Goal: Information Seeking & Learning: Learn about a topic

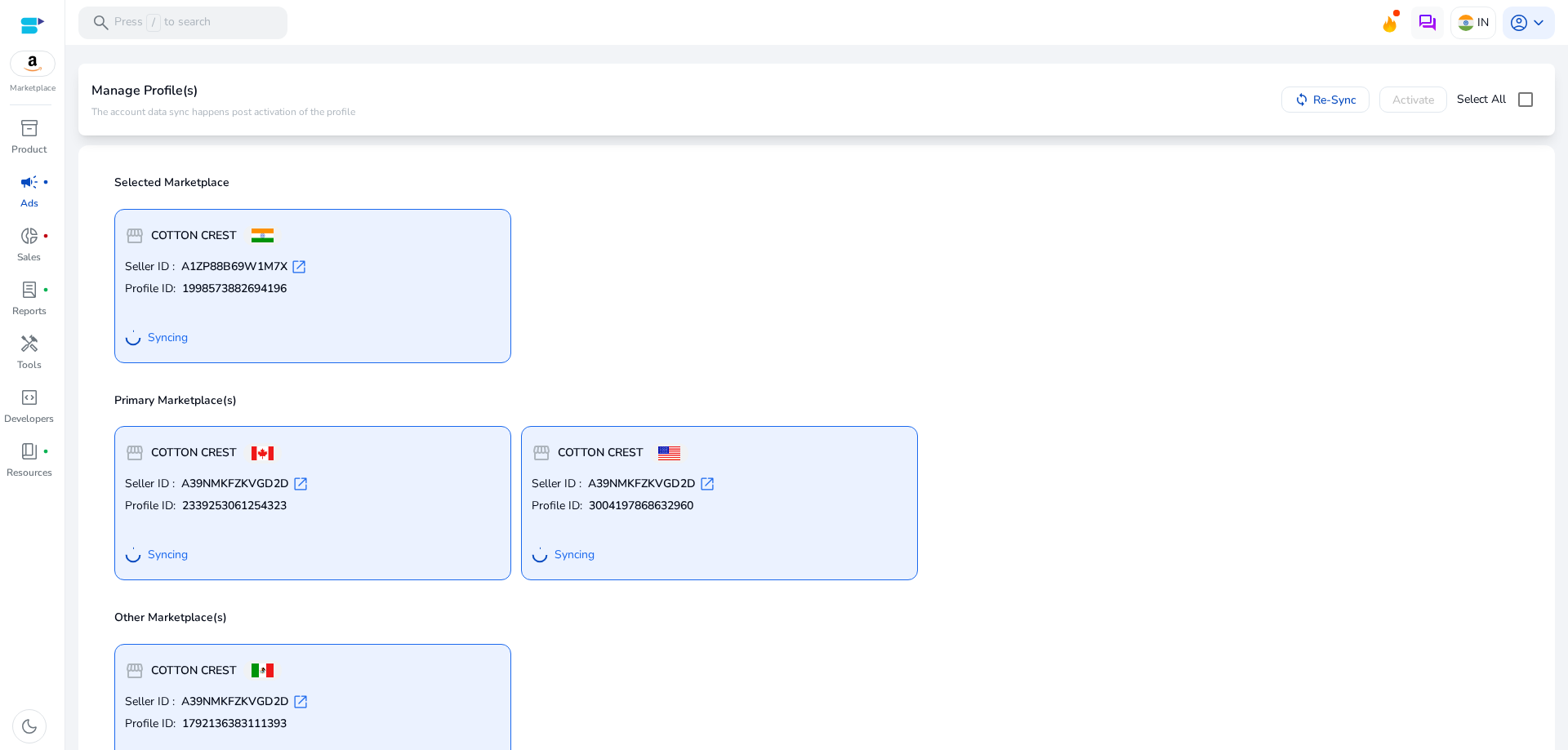
scroll to position [75, 0]
click at [381, 266] on p "Seller ID : A1ZP88B69W1M7X open_in_new" at bounding box center [313, 268] width 376 height 16
click at [32, 66] on img at bounding box center [32, 64] width 44 height 25
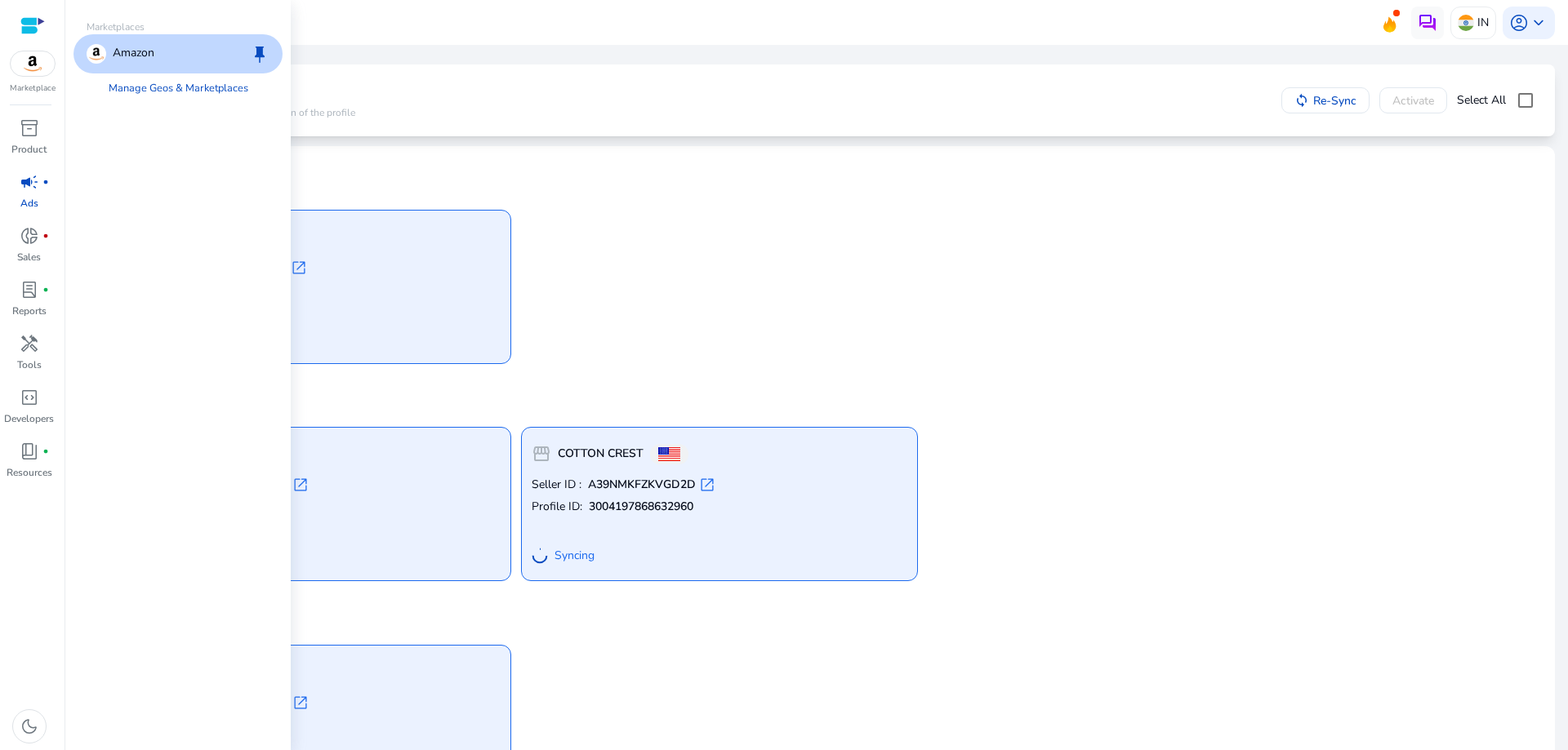
click at [30, 29] on div at bounding box center [33, 26] width 25 height 19
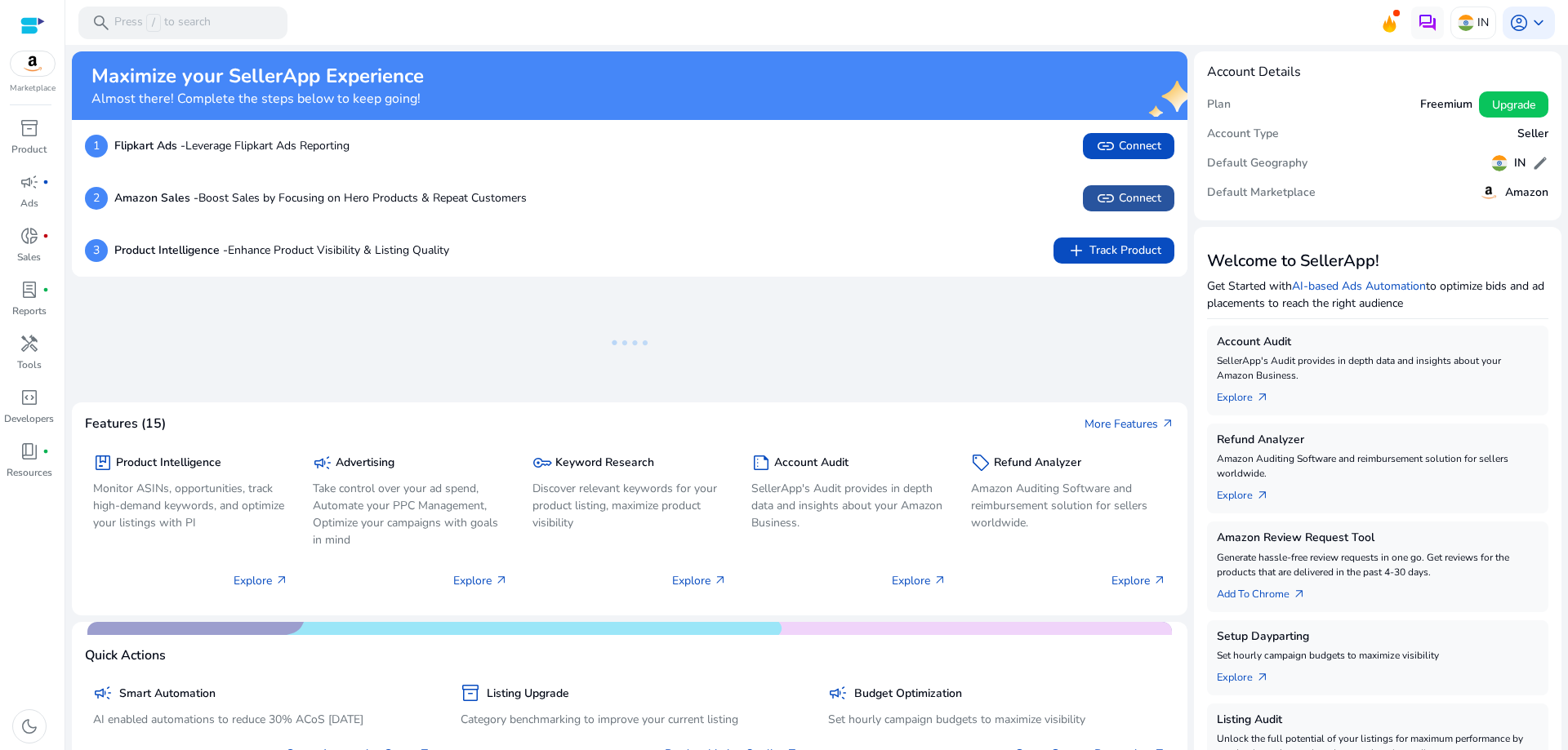
click at [1129, 197] on span "link Connect" at bounding box center [1128, 198] width 65 height 20
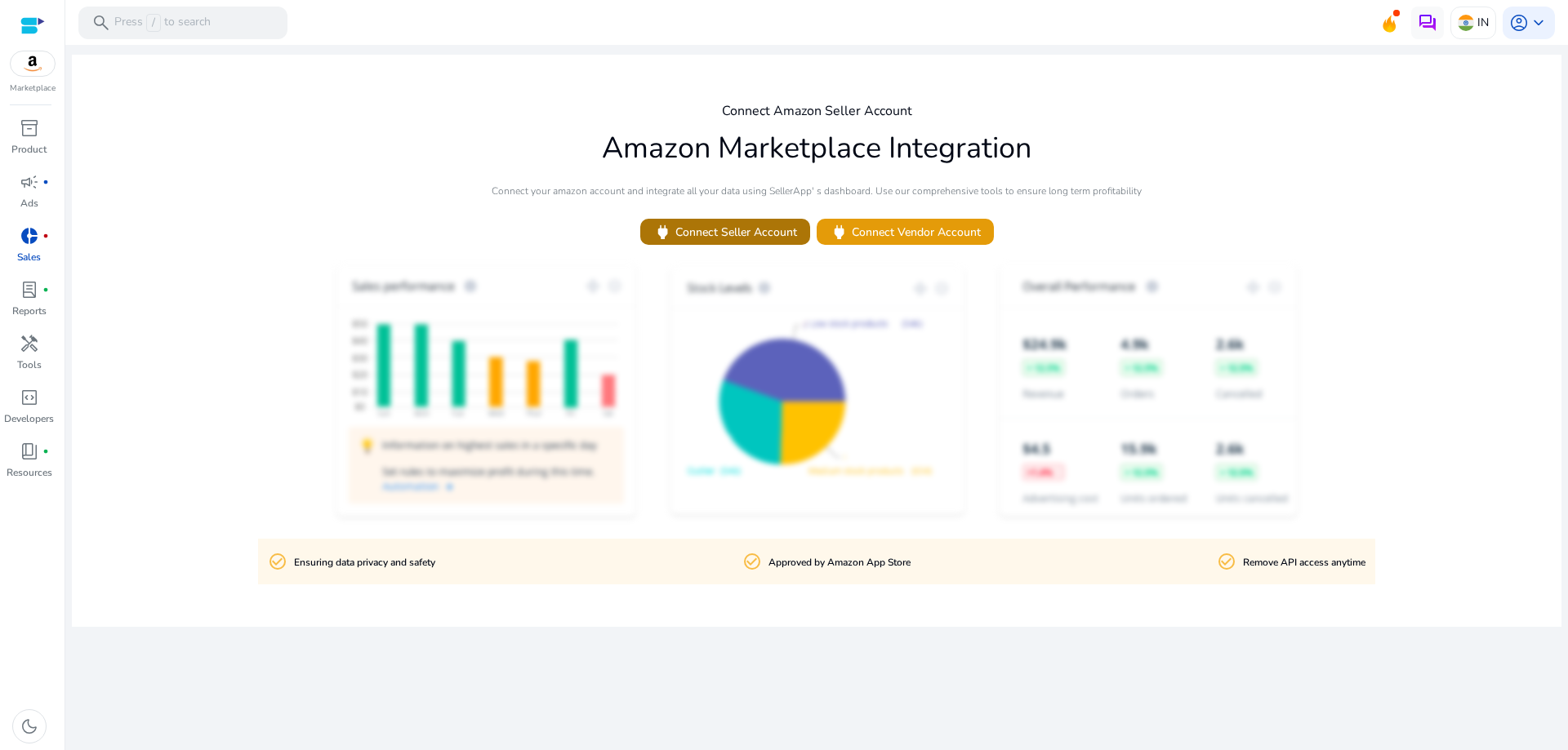
click at [771, 231] on span "power Connect Seller Account" at bounding box center [724, 233] width 143 height 19
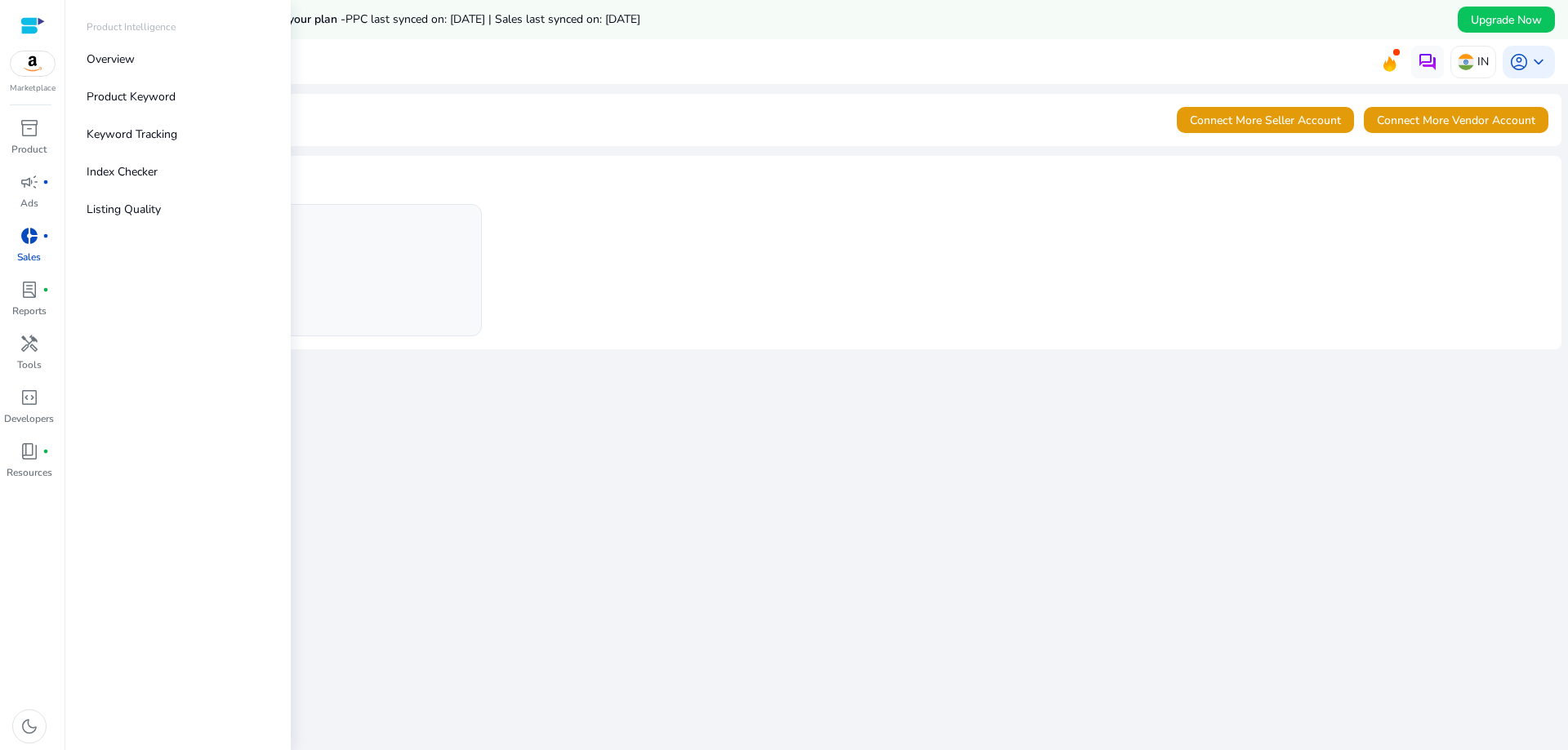
click at [38, 23] on div at bounding box center [33, 26] width 25 height 19
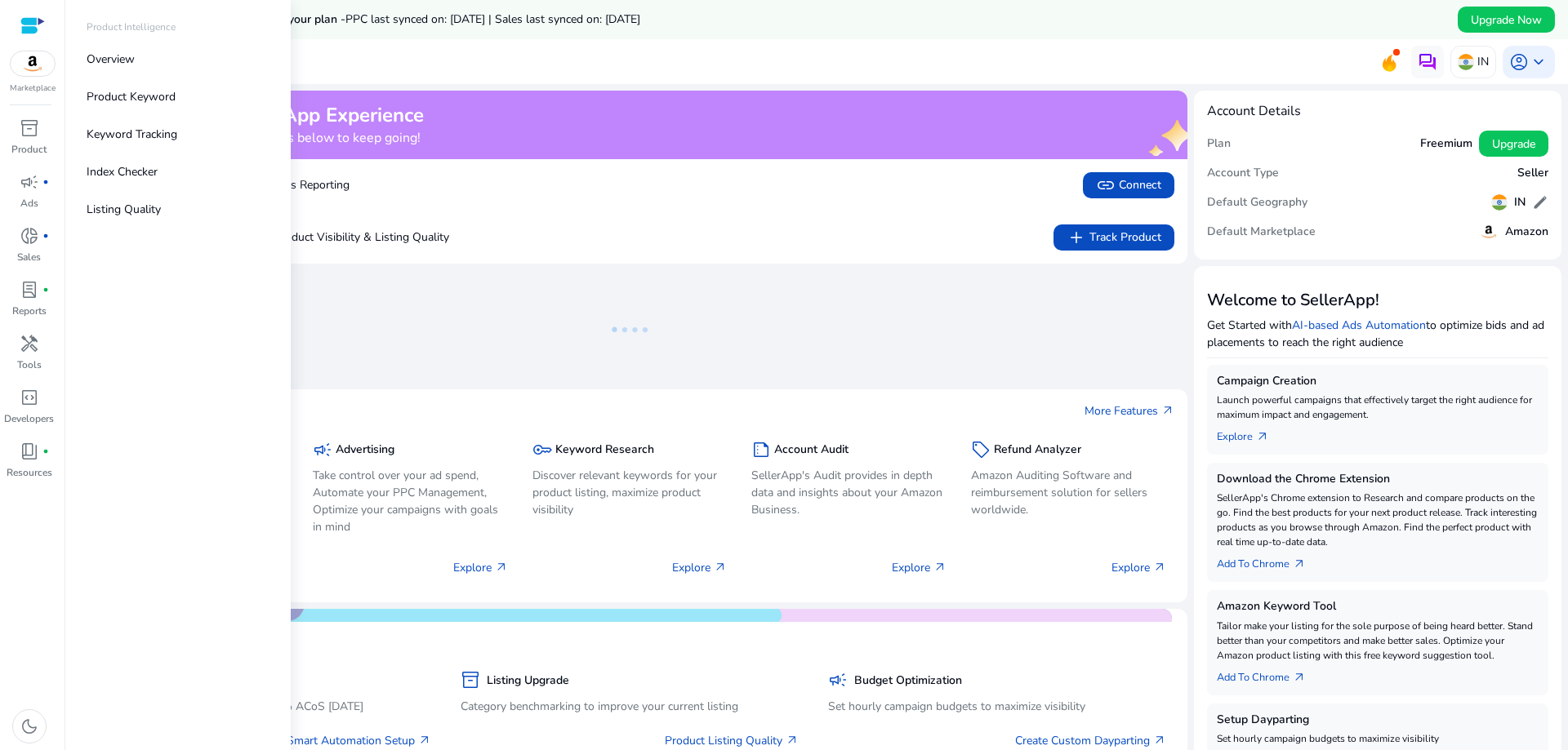
click at [32, 68] on img at bounding box center [32, 64] width 44 height 25
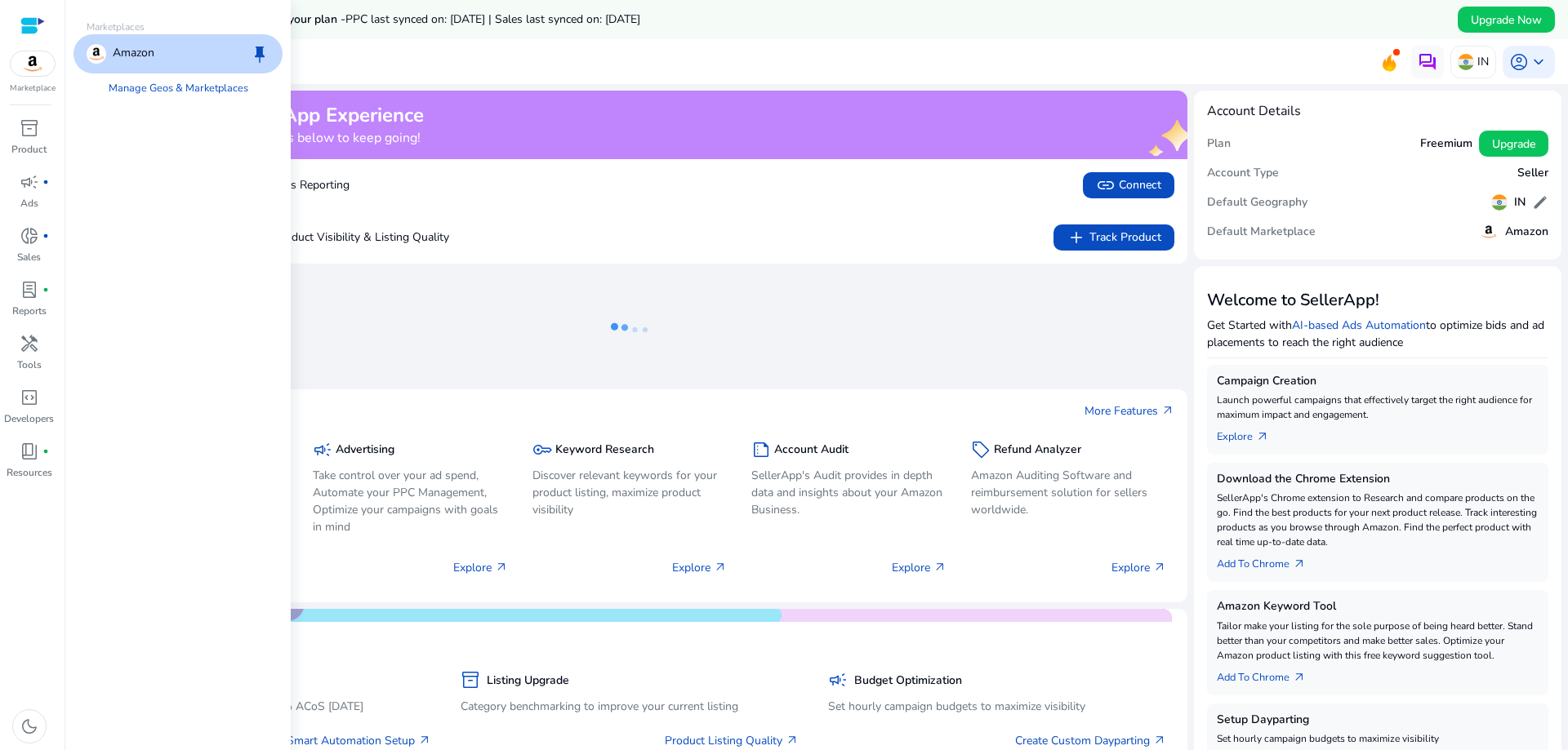
click at [31, 66] on img at bounding box center [32, 64] width 44 height 25
click at [135, 59] on p "Amazon" at bounding box center [134, 53] width 42 height 20
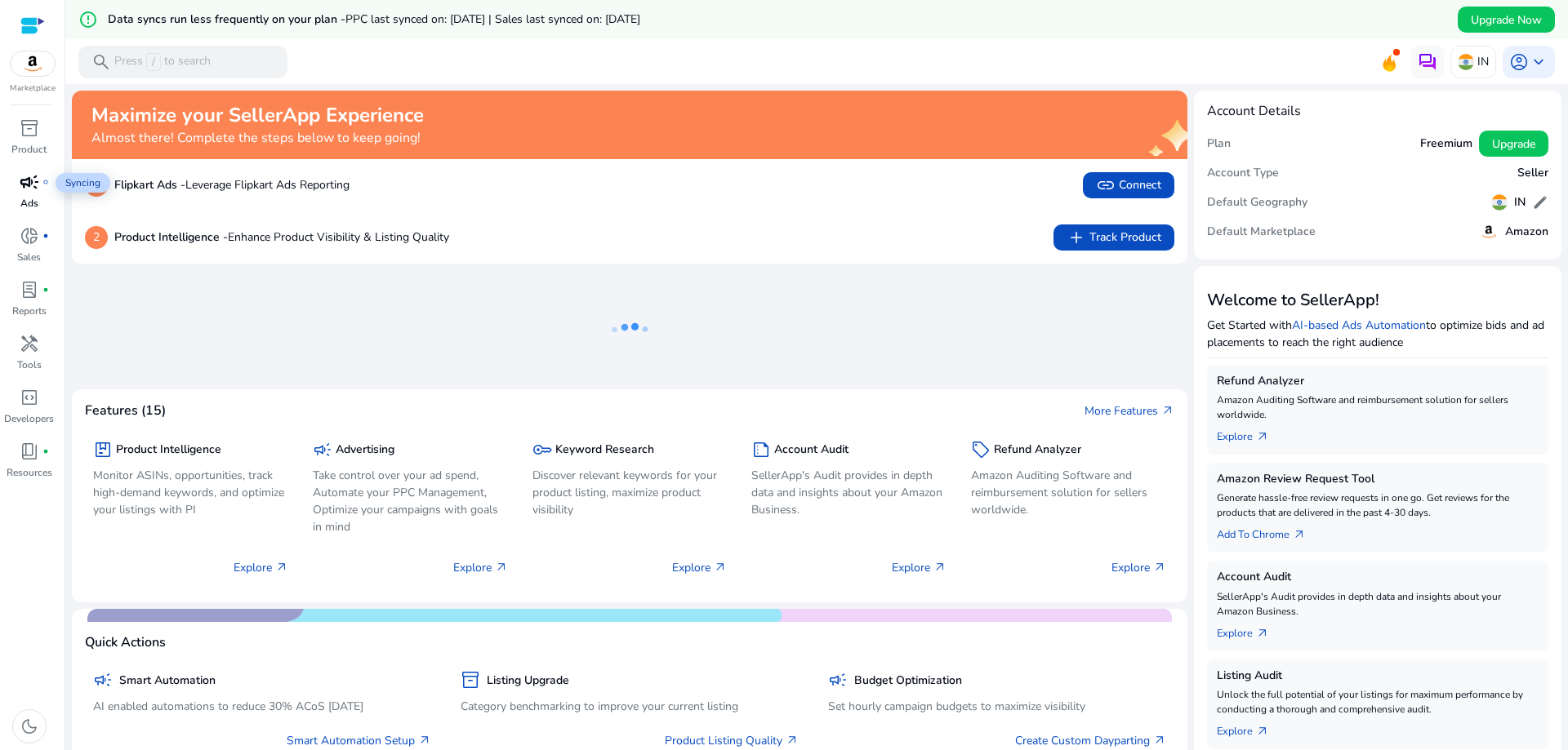
click at [34, 184] on span "campaign" at bounding box center [29, 181] width 20 height 20
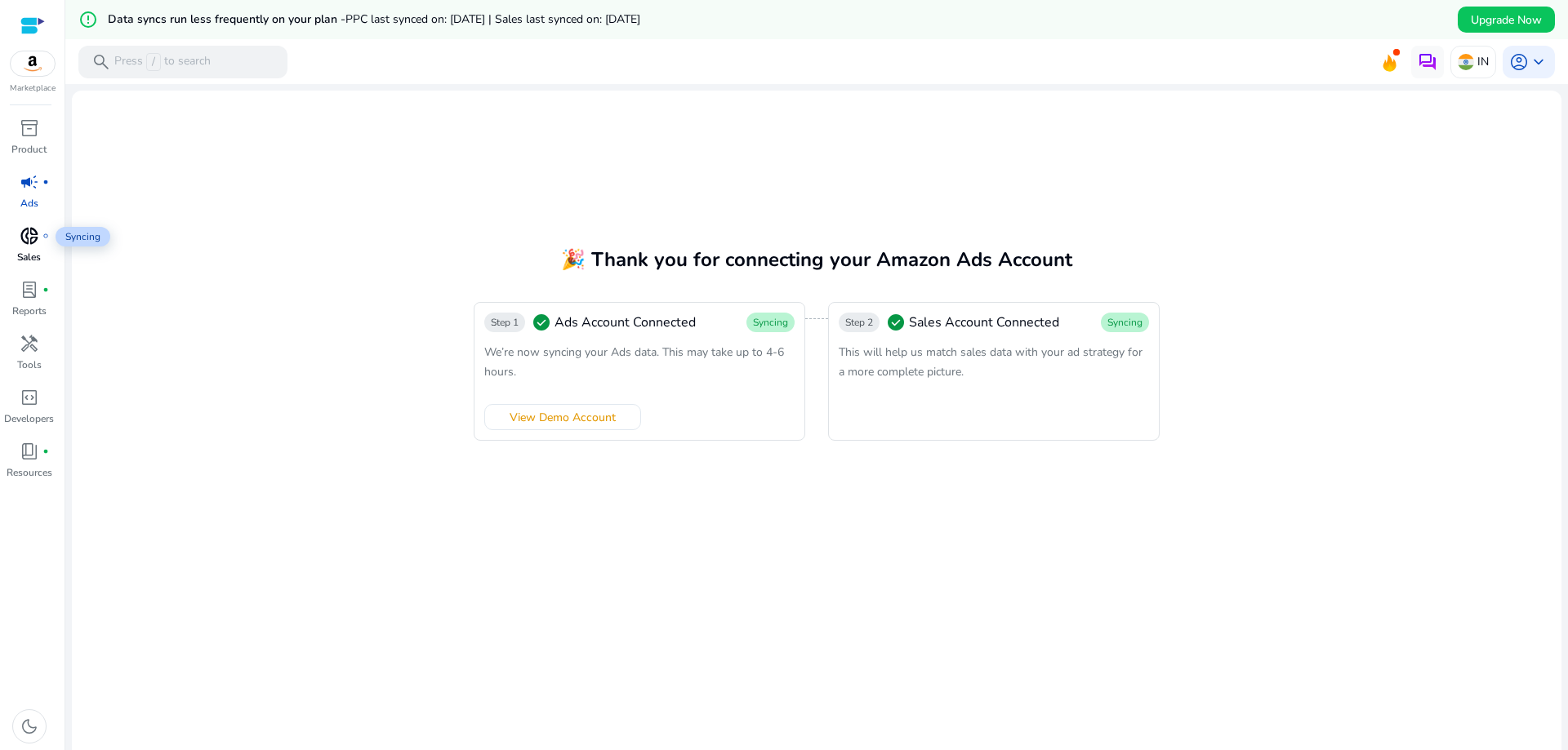
click at [28, 241] on span "donut_small" at bounding box center [29, 235] width 20 height 20
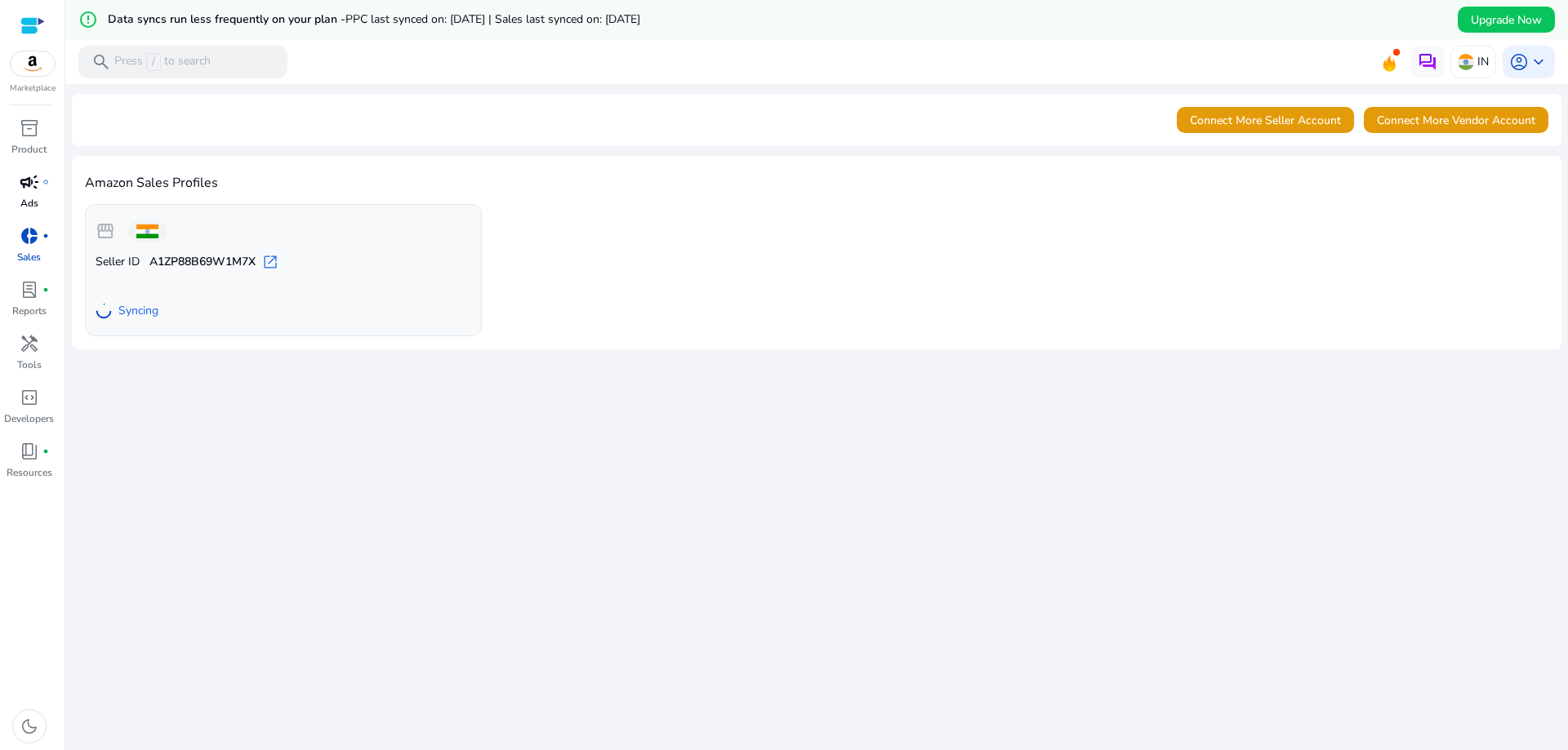
click at [35, 190] on span "campaign" at bounding box center [29, 181] width 20 height 20
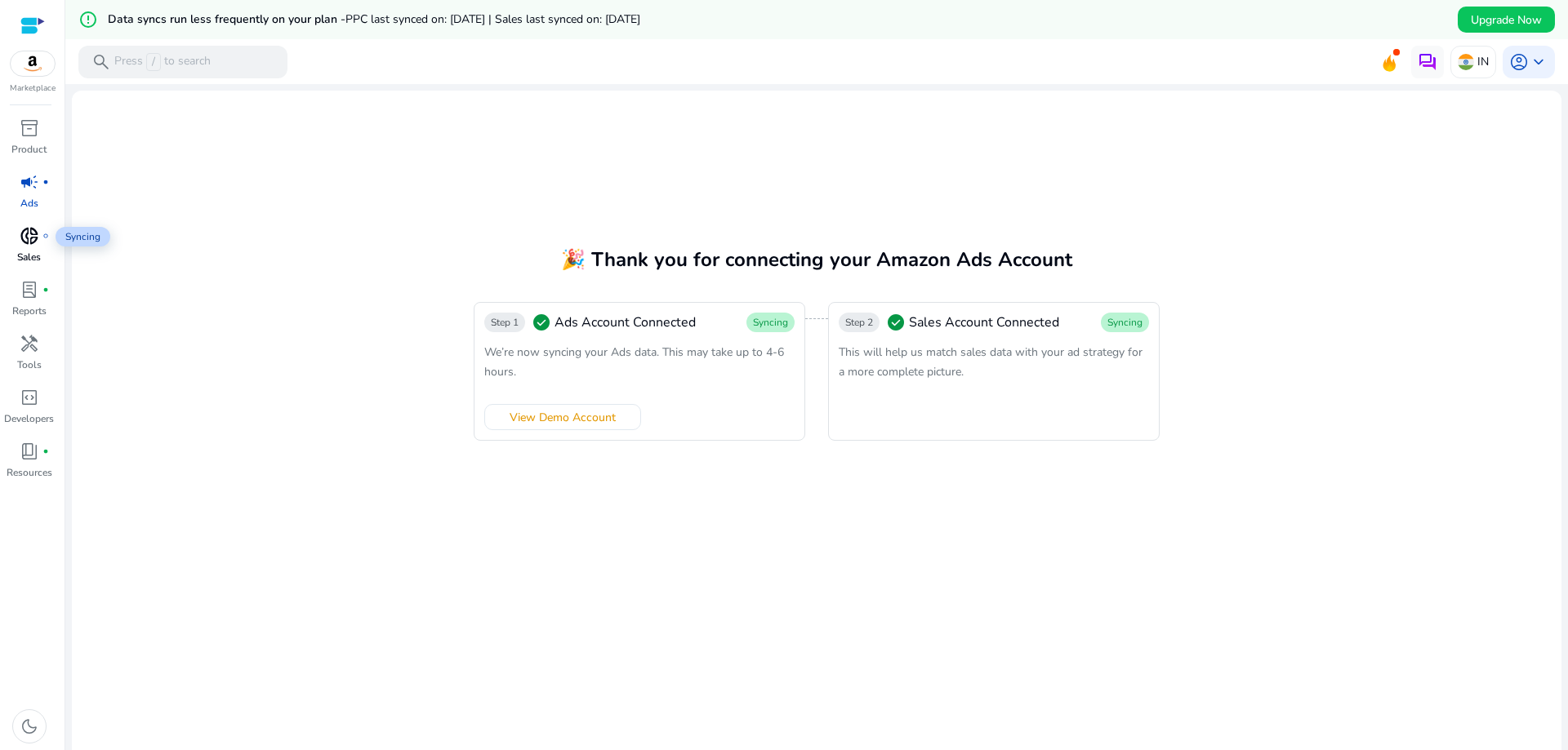
click at [26, 231] on span "donut_small" at bounding box center [29, 235] width 20 height 20
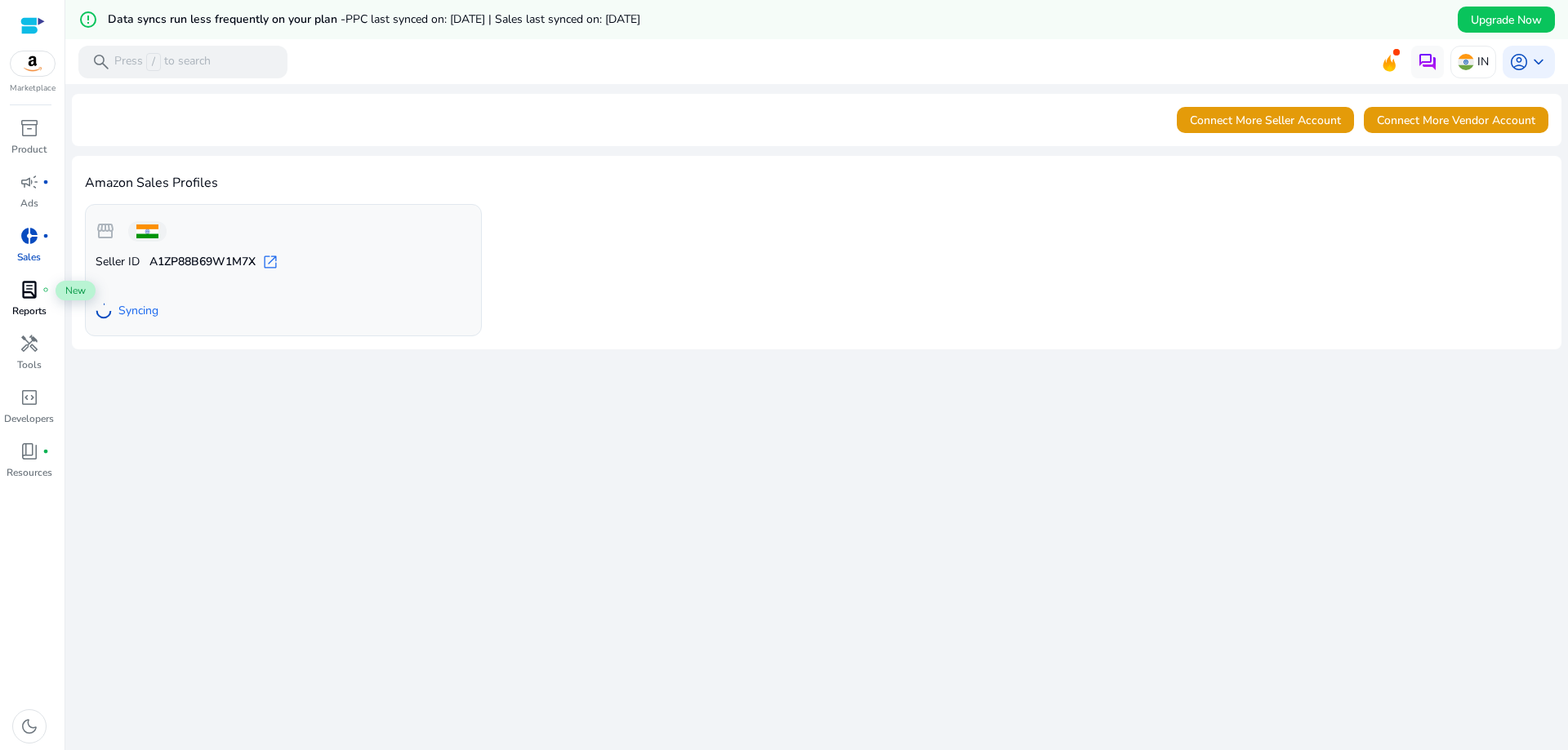
click at [27, 297] on span "lab_profile" at bounding box center [29, 290] width 20 height 20
click at [34, 297] on span "lab_profile" at bounding box center [29, 290] width 20 height 20
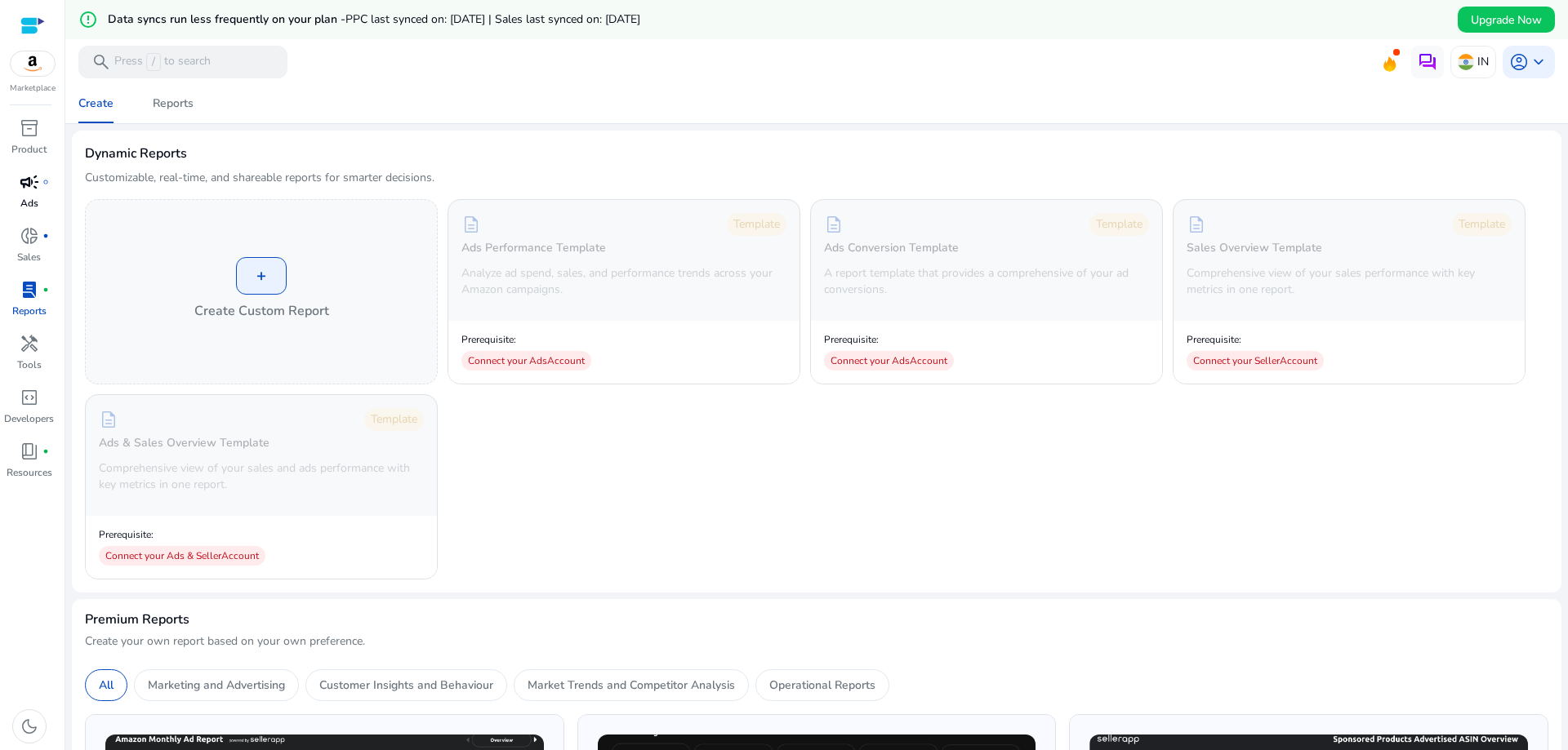
click at [32, 187] on span "campaign" at bounding box center [29, 181] width 20 height 20
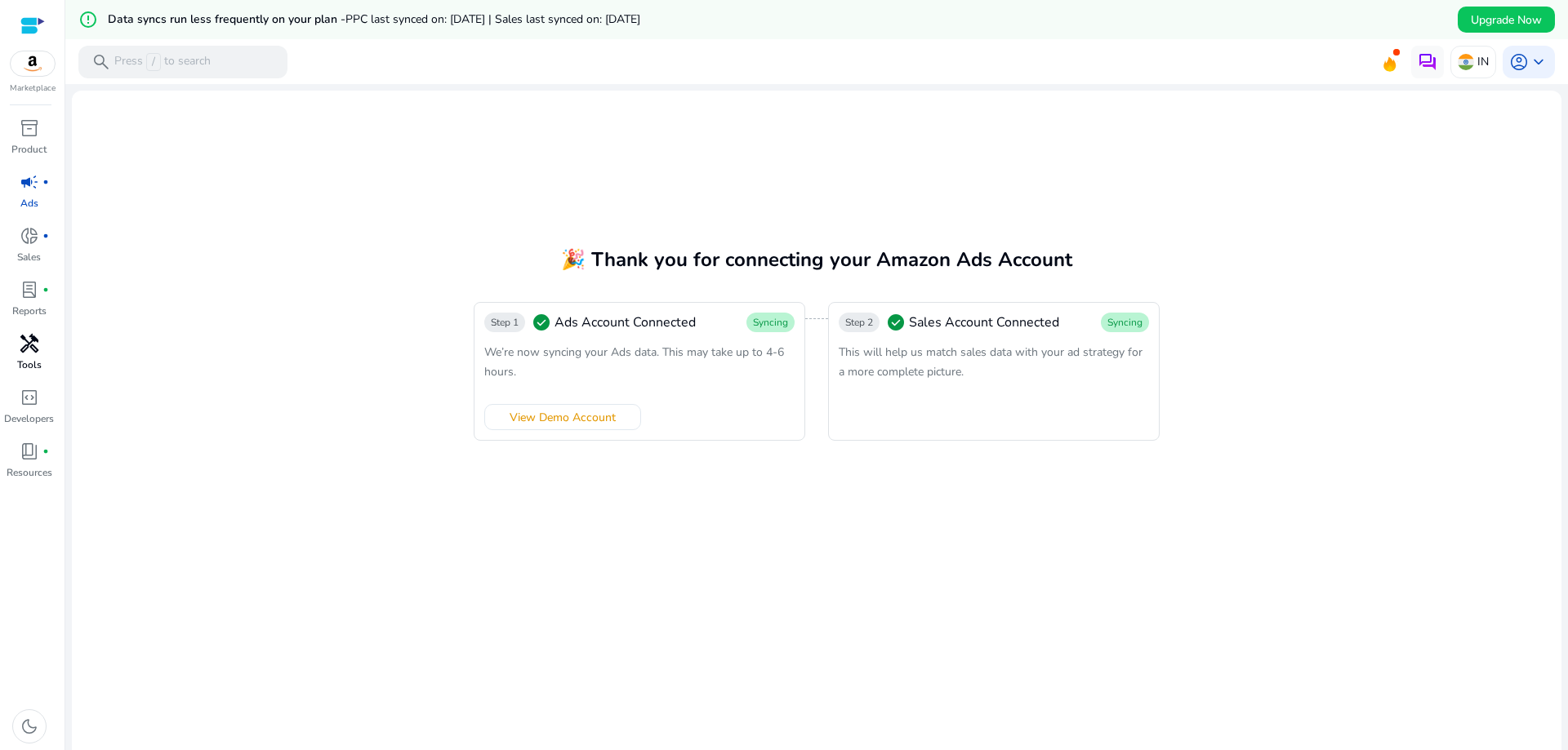
click at [32, 348] on span "handyman" at bounding box center [29, 344] width 20 height 20
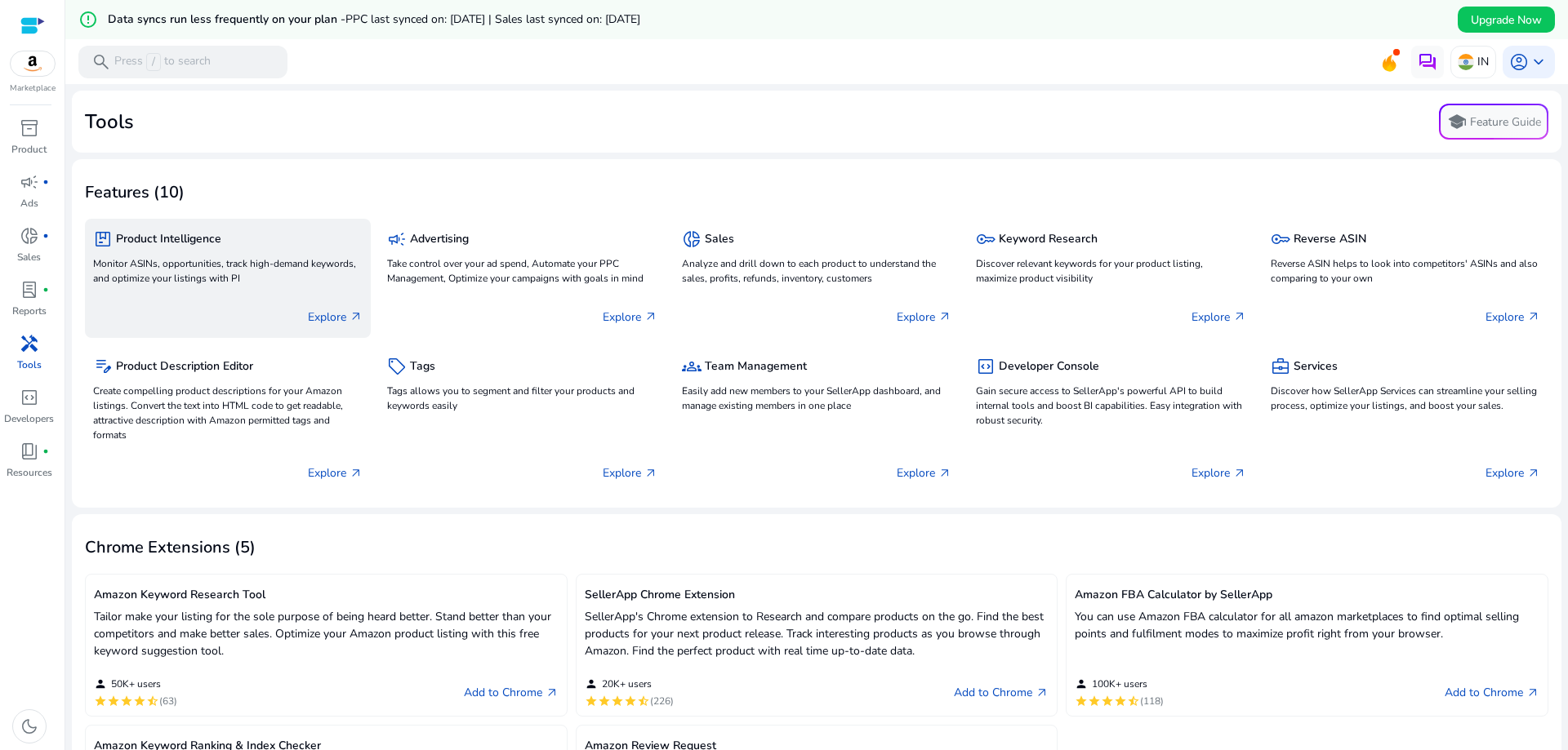
click at [199, 260] on p "Monitor ASINs, opportunities, track high-demand keywords, and optimize your lis…" at bounding box center [228, 271] width 270 height 29
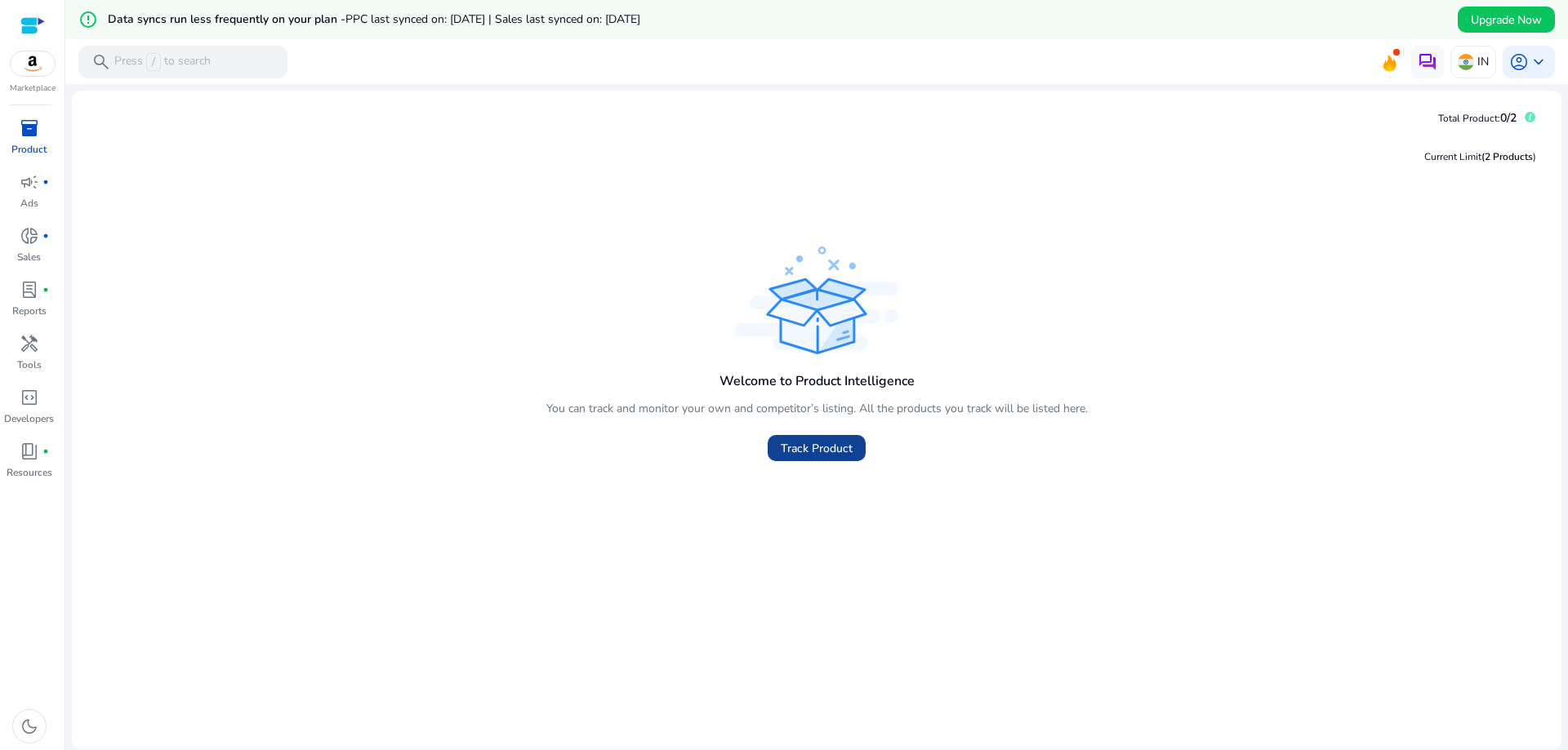
click at [831, 452] on span "Track Product" at bounding box center [816, 449] width 72 height 17
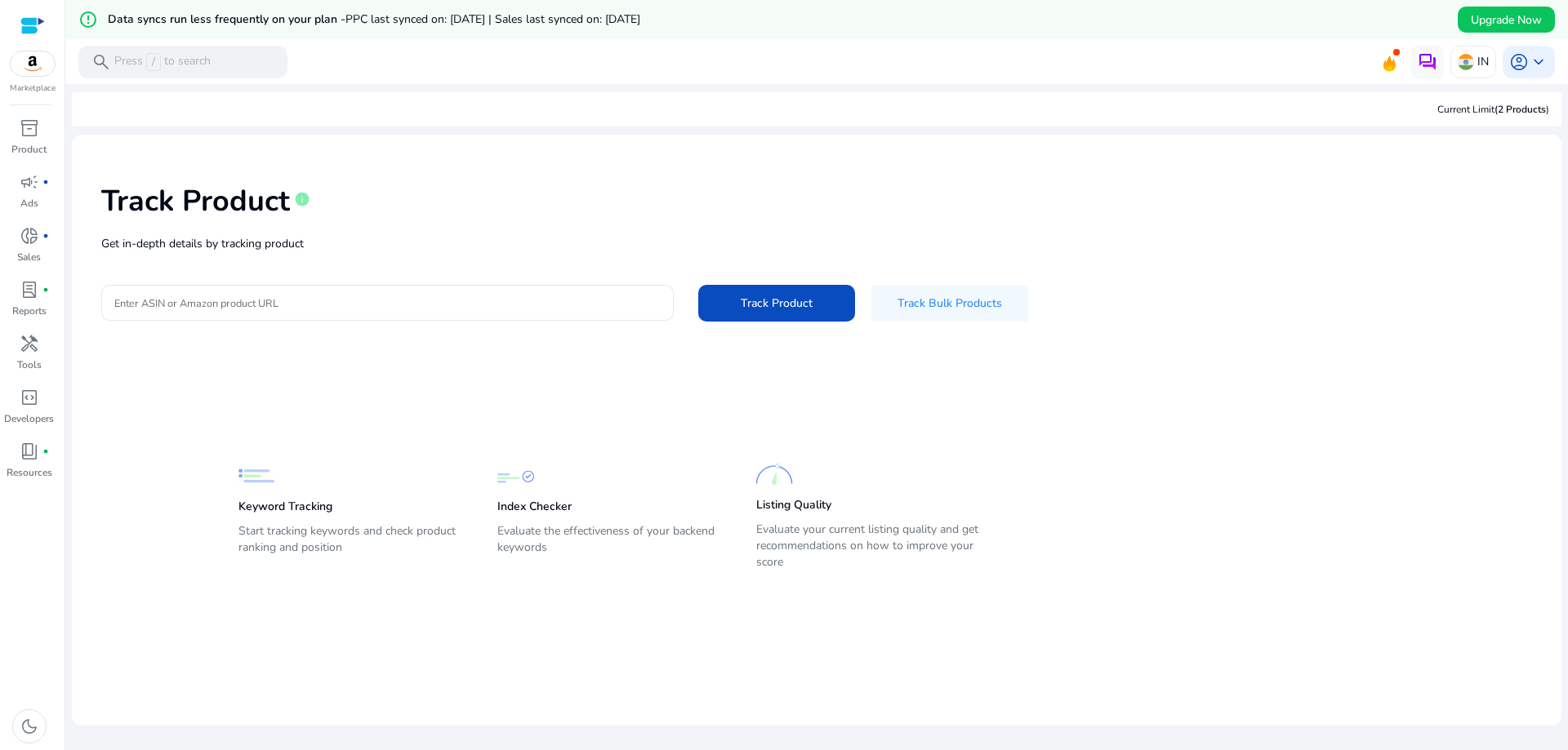
click at [497, 323] on div "Track Product info Get in-depth details by tracking product Enter ASIN or Amazo…" at bounding box center [815, 252] width 1463 height 207
click at [495, 312] on div at bounding box center [386, 303] width 546 height 36
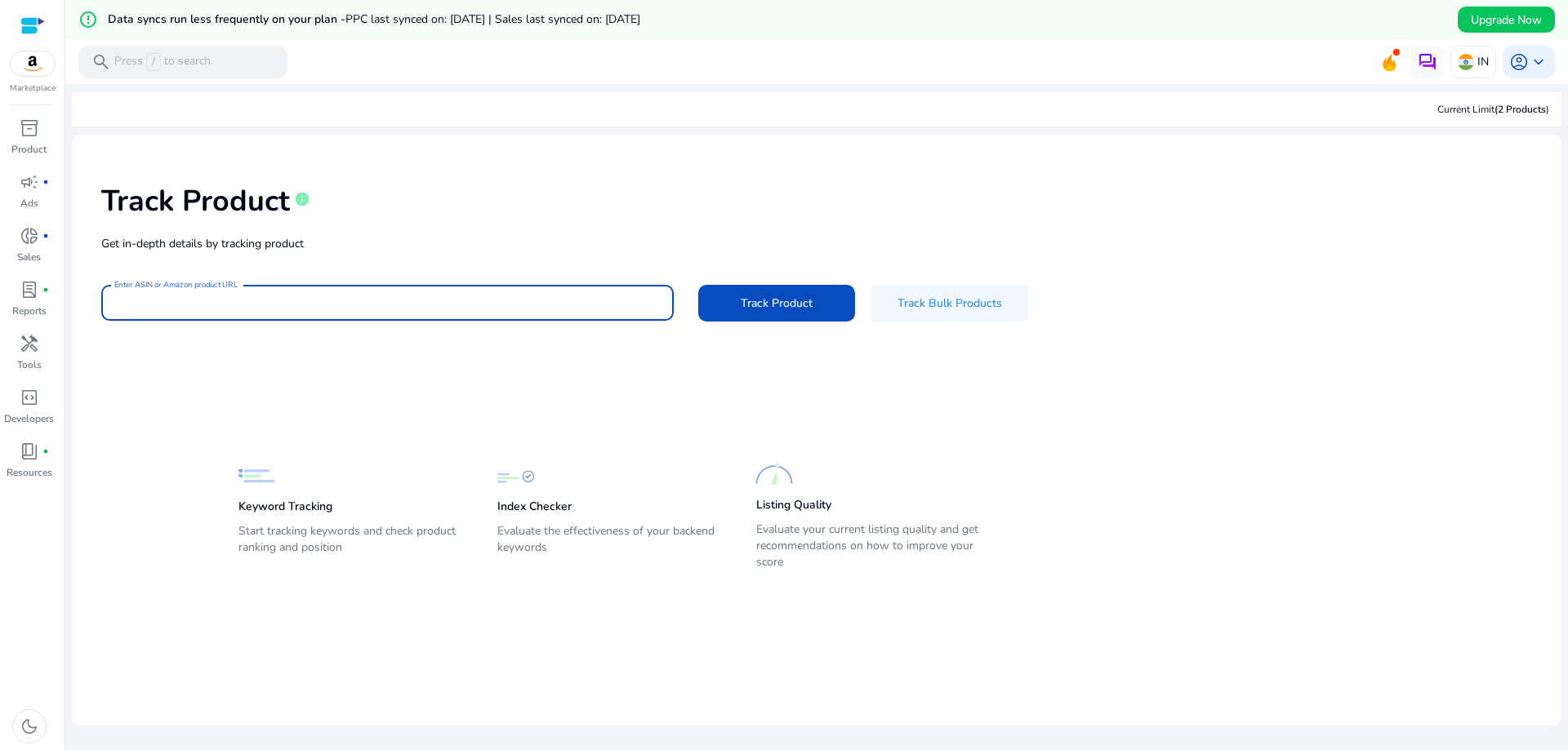
paste input "**********"
type input "**********"
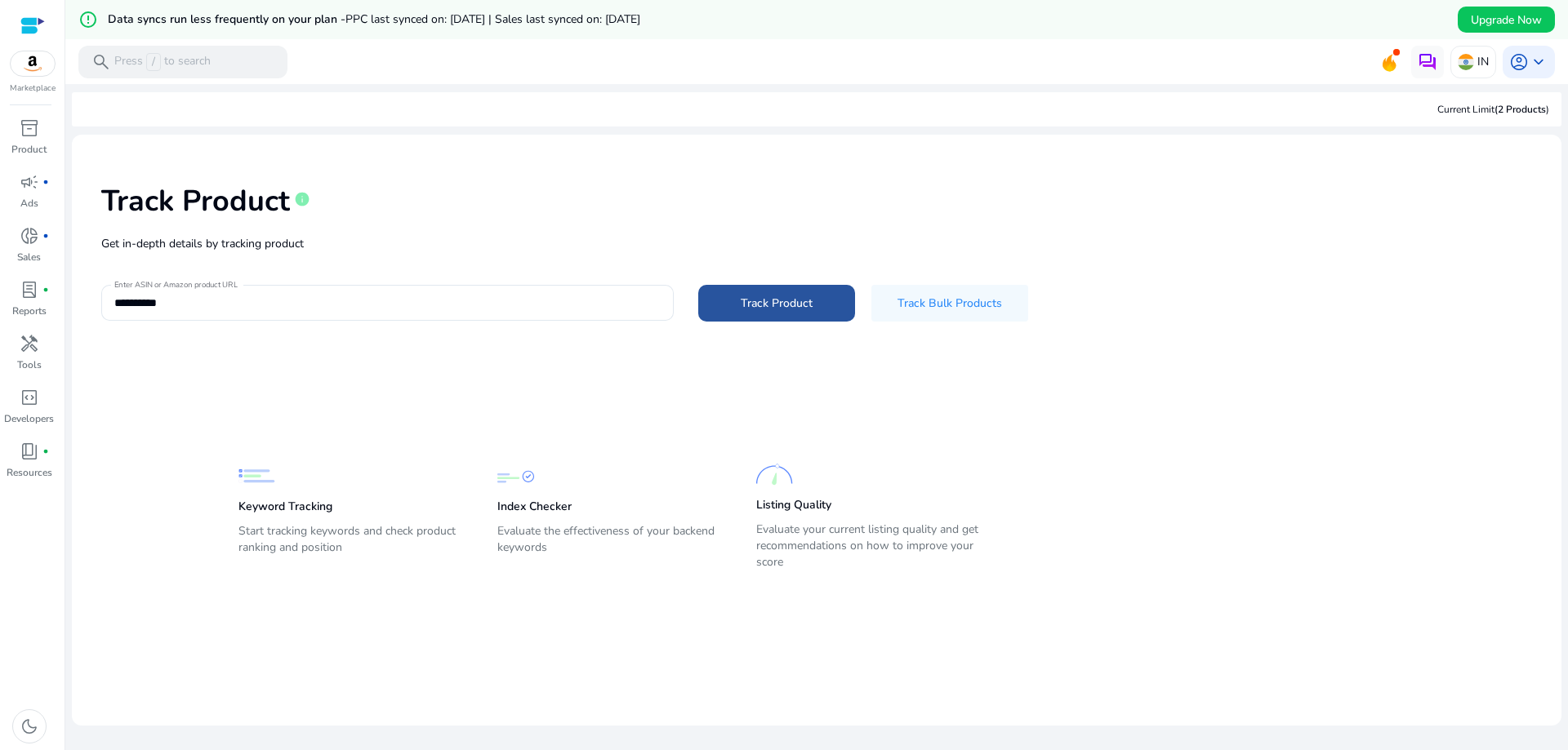
click at [763, 309] on span "Track Product" at bounding box center [776, 304] width 72 height 17
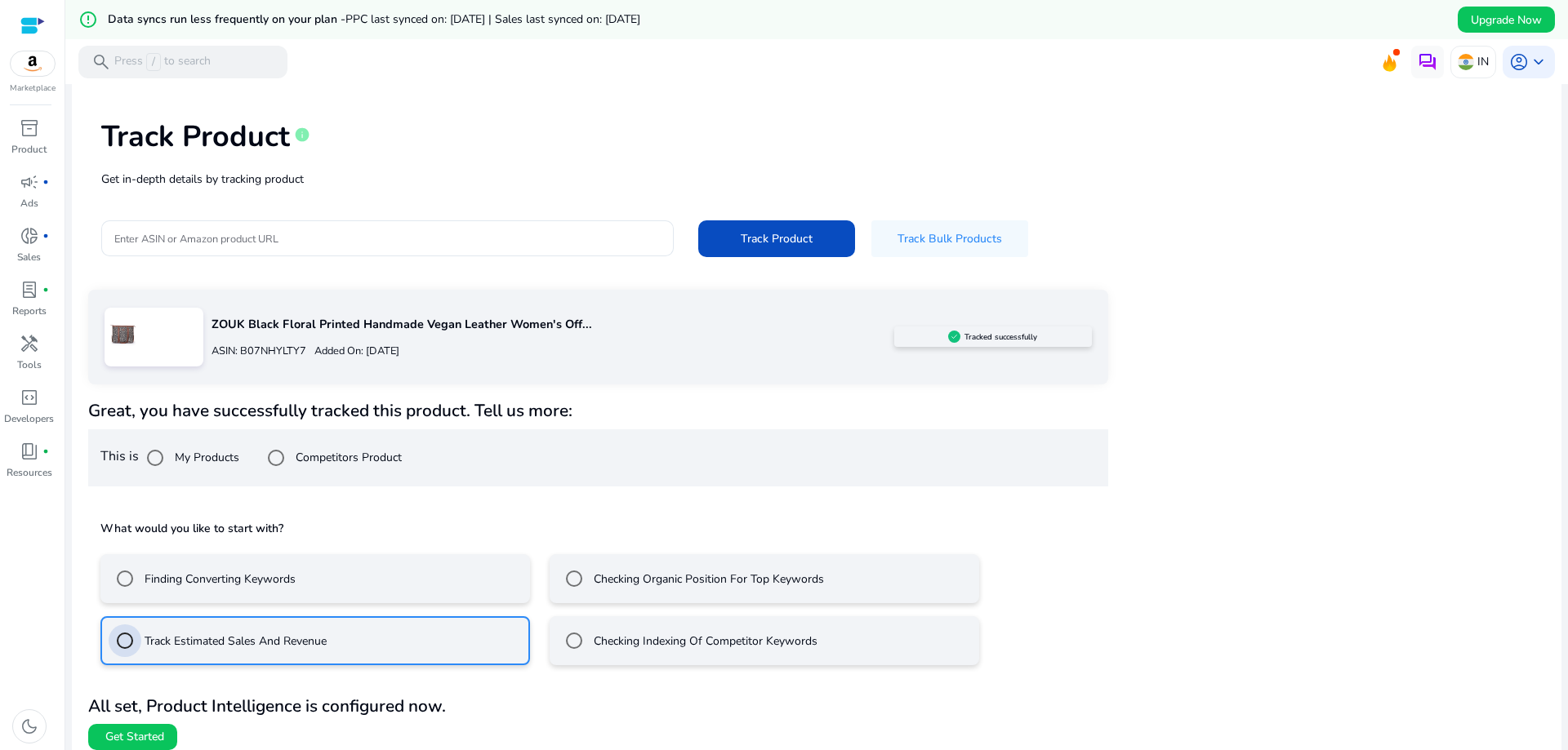
scroll to position [77, 0]
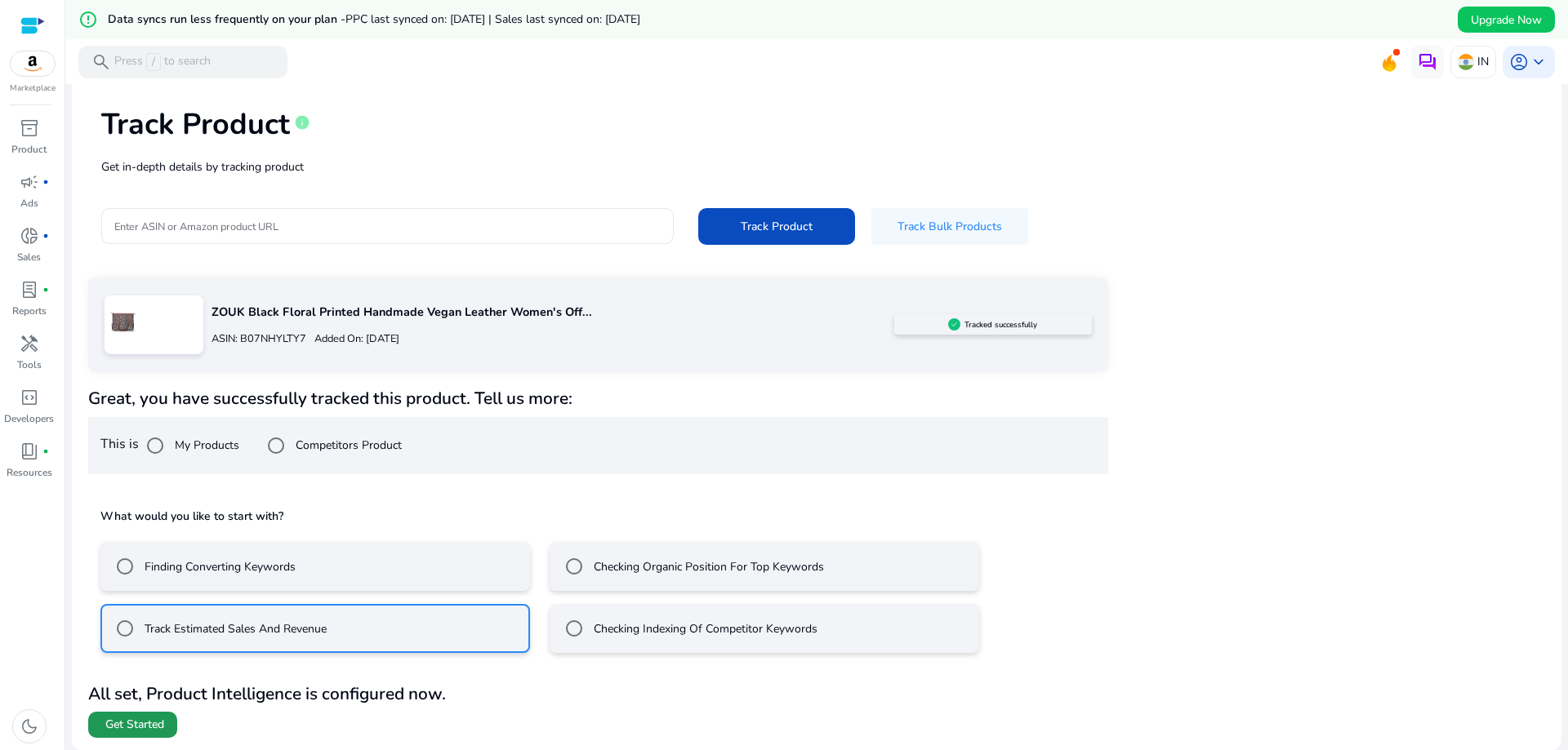
click at [160, 720] on span "Get Started" at bounding box center [135, 724] width 59 height 16
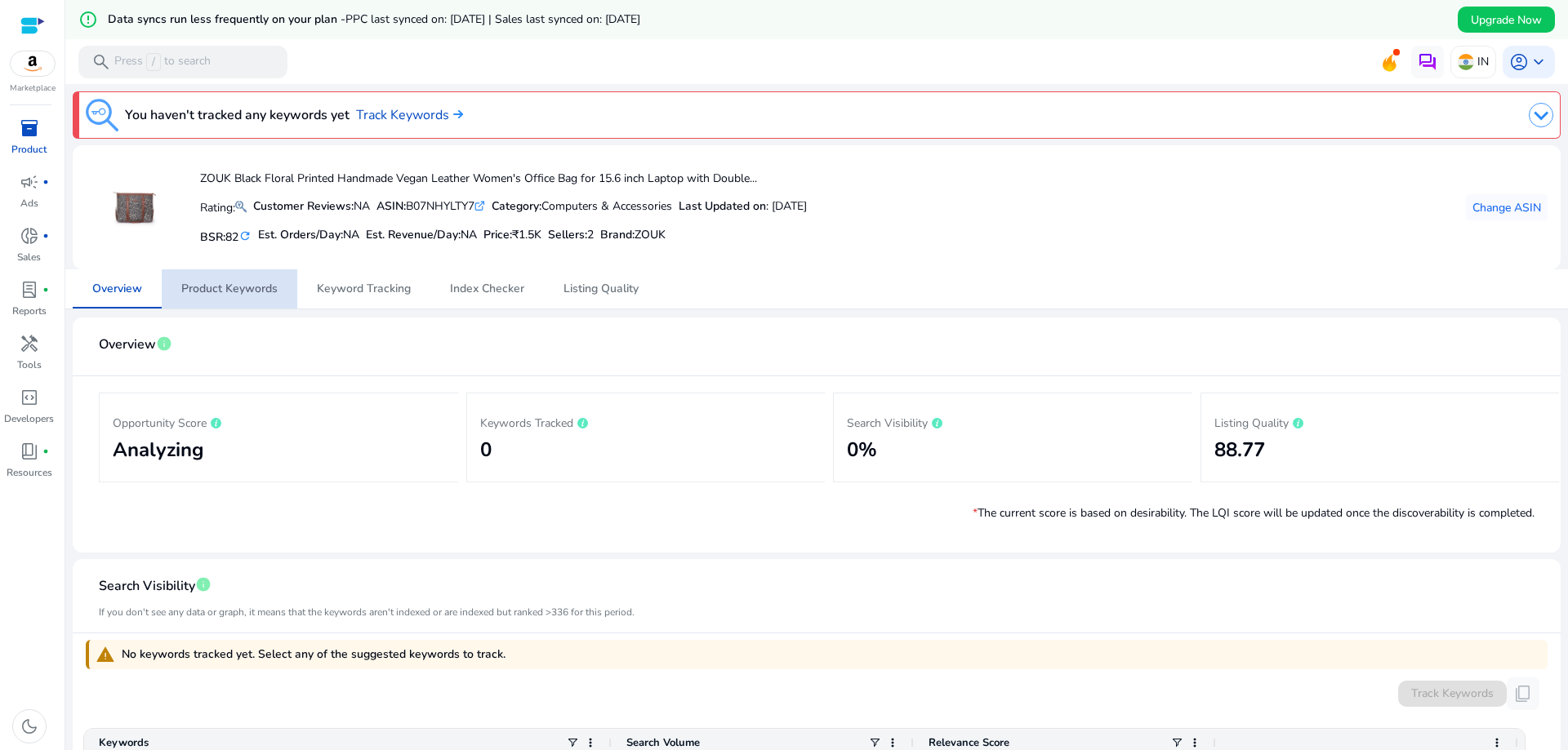
click at [242, 296] on span "Product Keywords" at bounding box center [229, 289] width 96 height 39
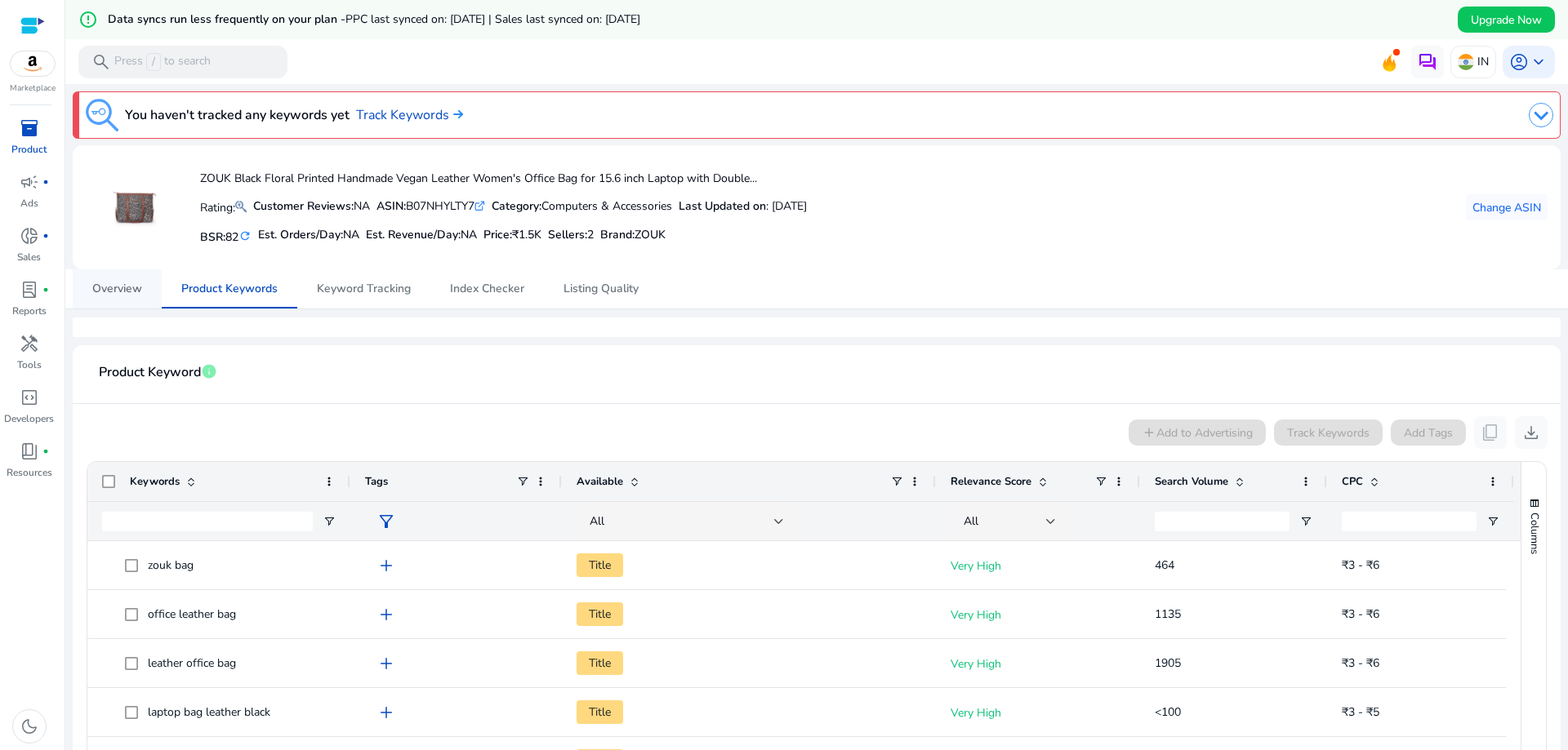
click at [131, 291] on span "Overview" at bounding box center [117, 289] width 49 height 11
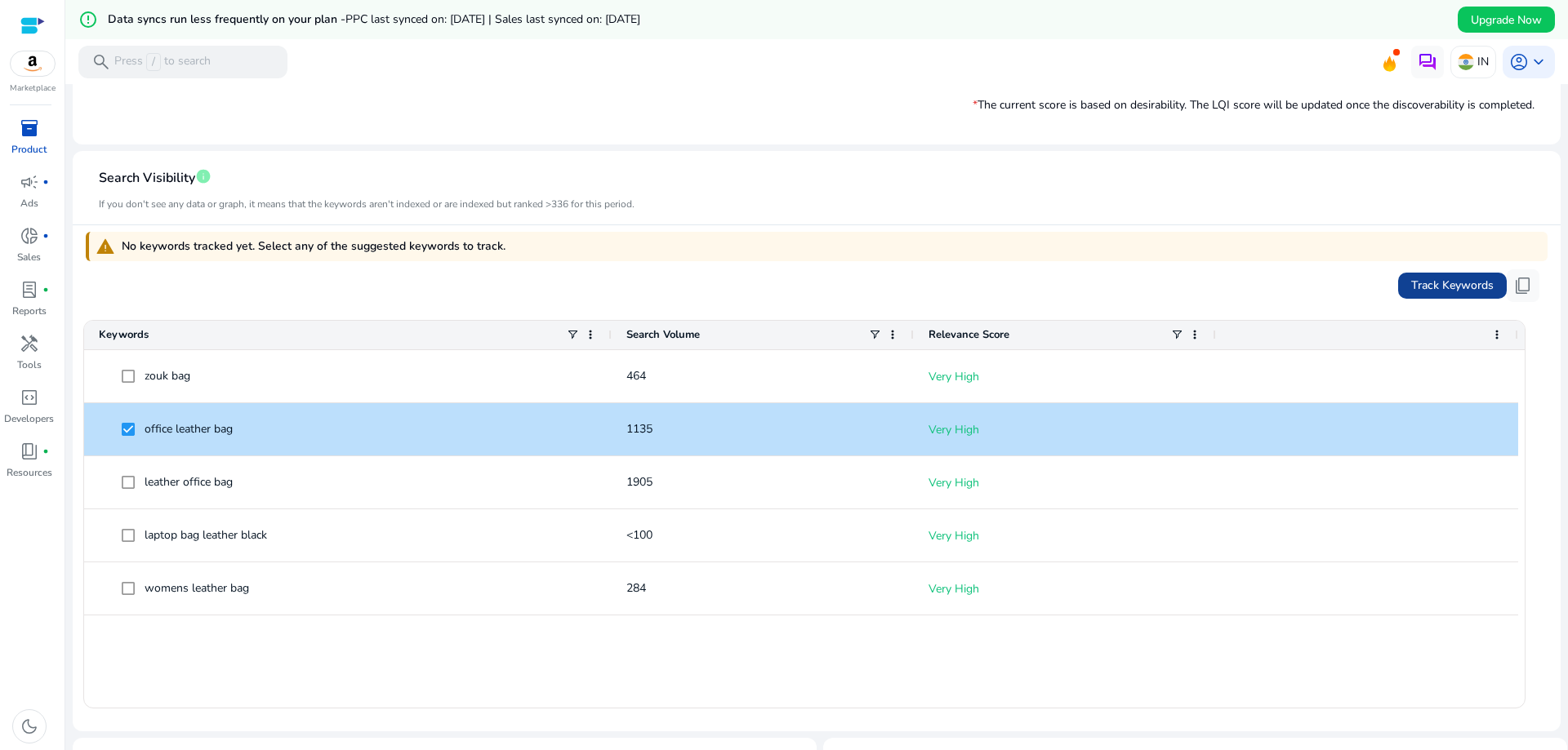
click at [1429, 279] on span "Track Keywords" at bounding box center [1451, 286] width 83 height 17
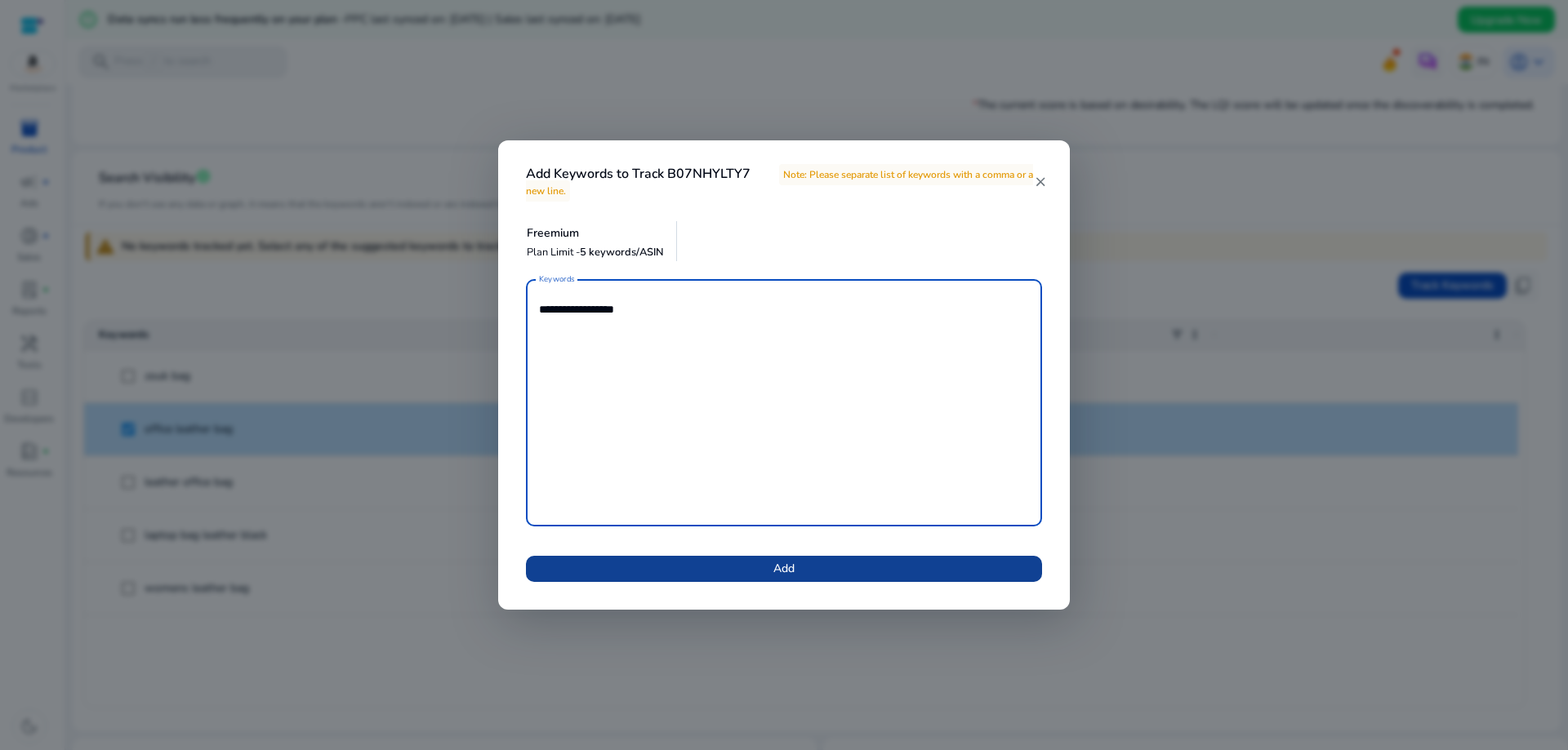
click at [787, 558] on span at bounding box center [784, 569] width 516 height 39
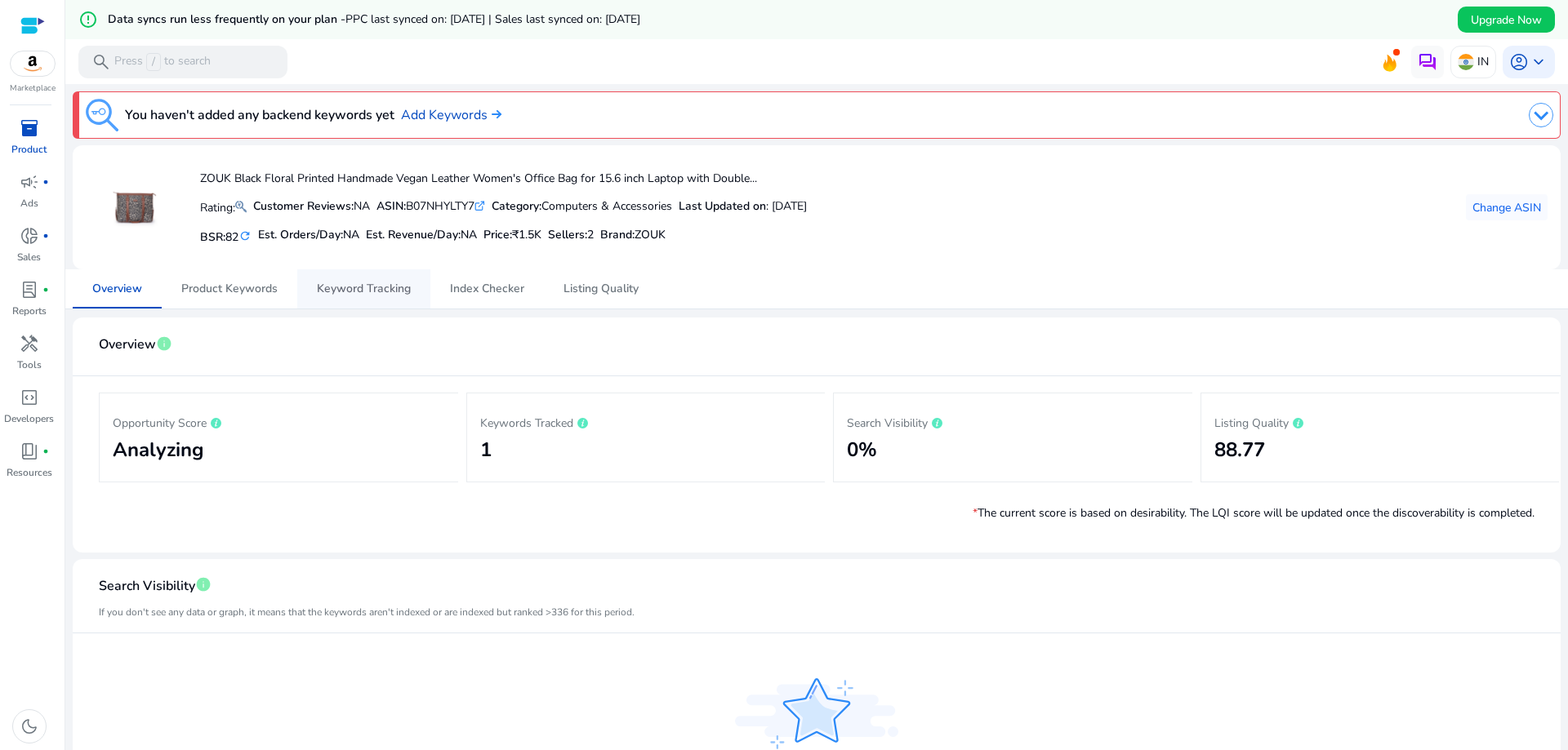
click at [349, 291] on span "Keyword Tracking" at bounding box center [364, 289] width 94 height 11
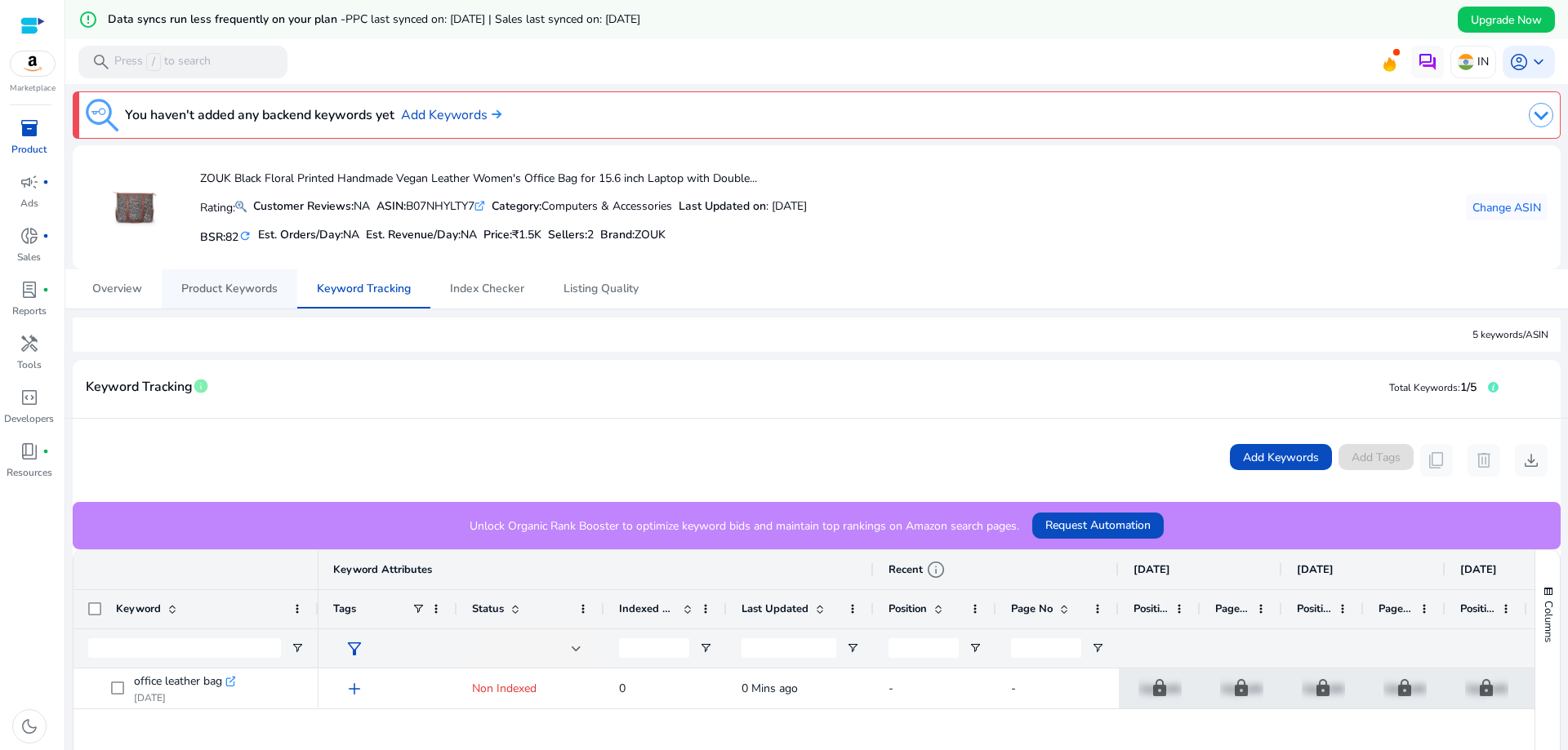
click at [258, 285] on span "Product Keywords" at bounding box center [229, 289] width 96 height 11
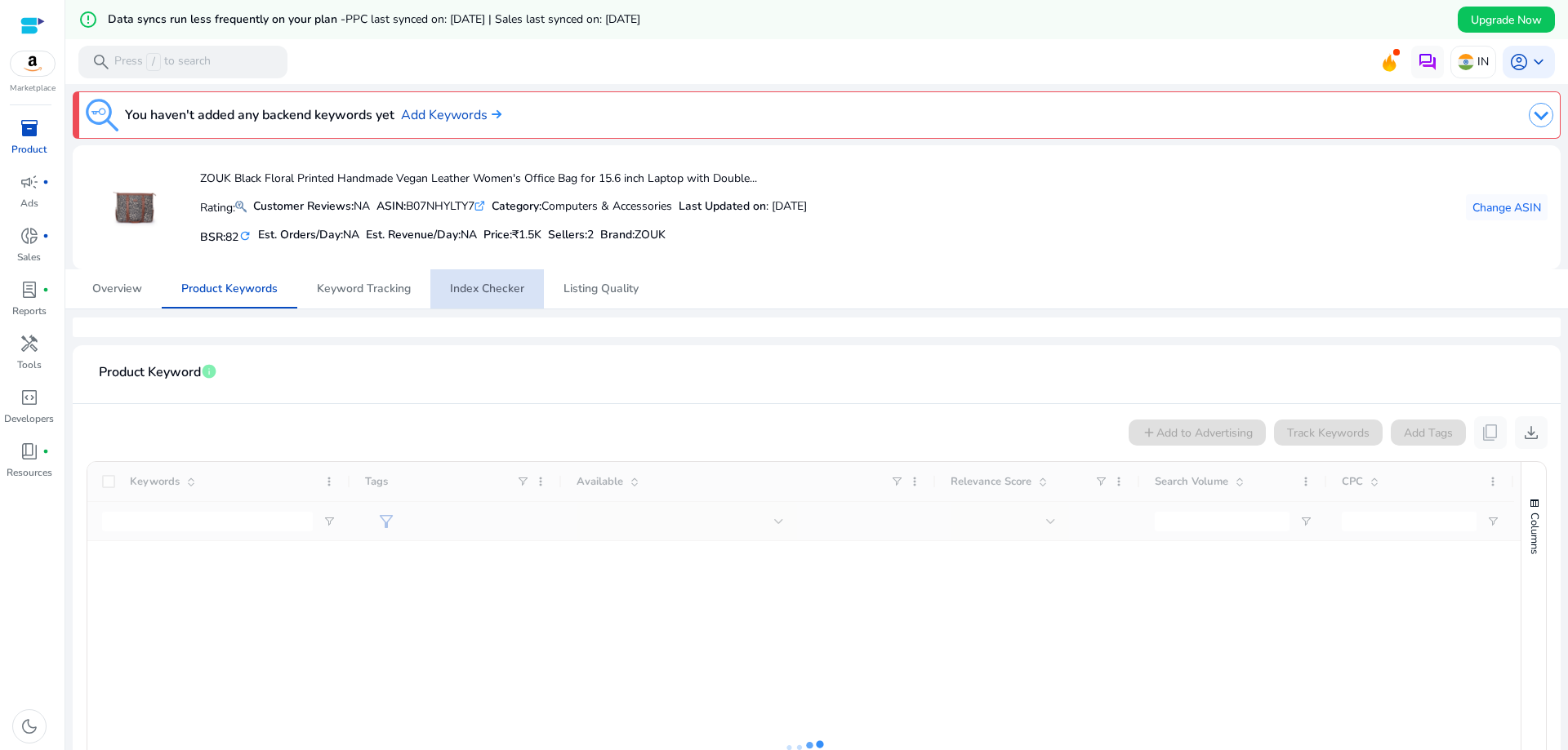
click at [500, 289] on span "Index Checker" at bounding box center [487, 289] width 74 height 11
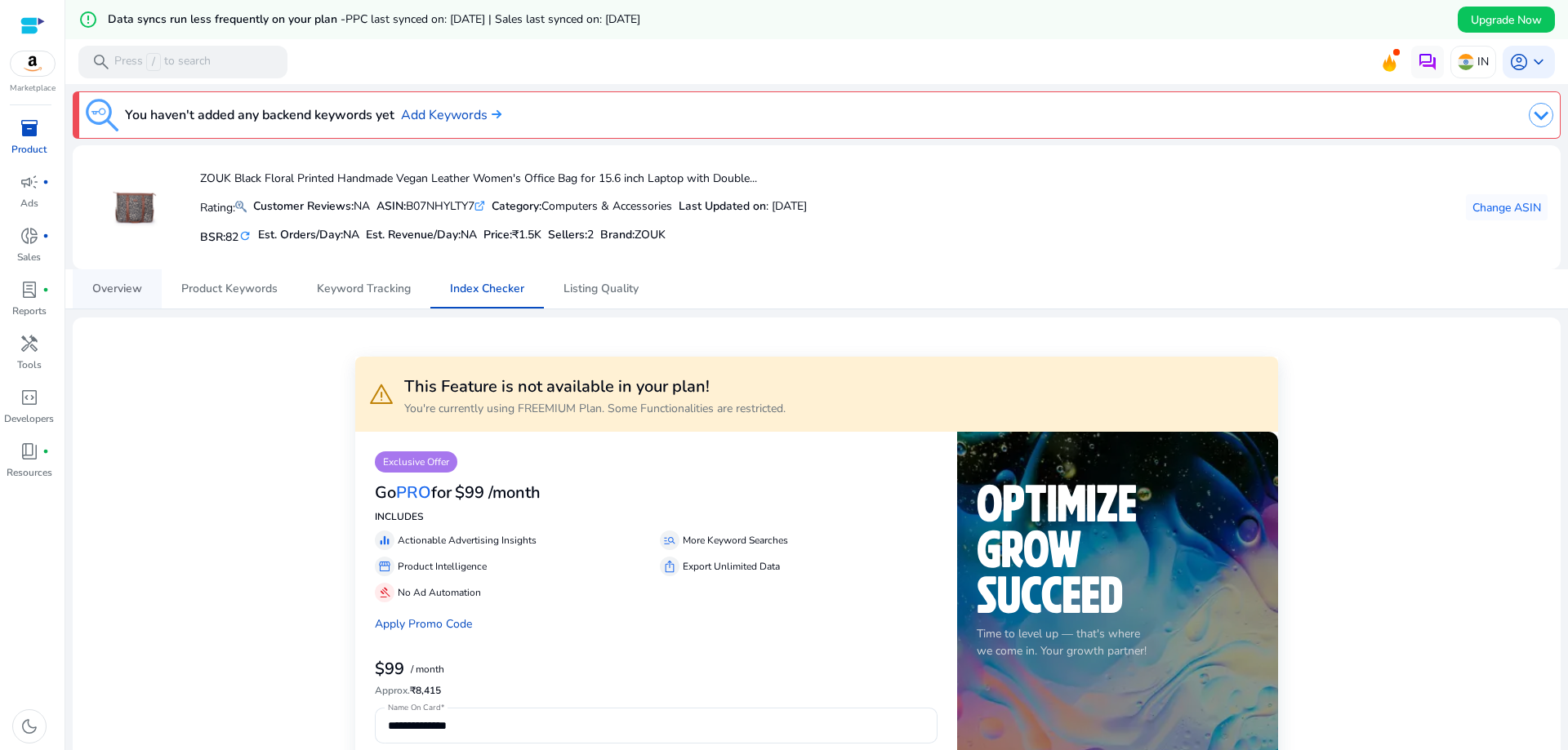
click at [131, 289] on span "Overview" at bounding box center [117, 289] width 49 height 11
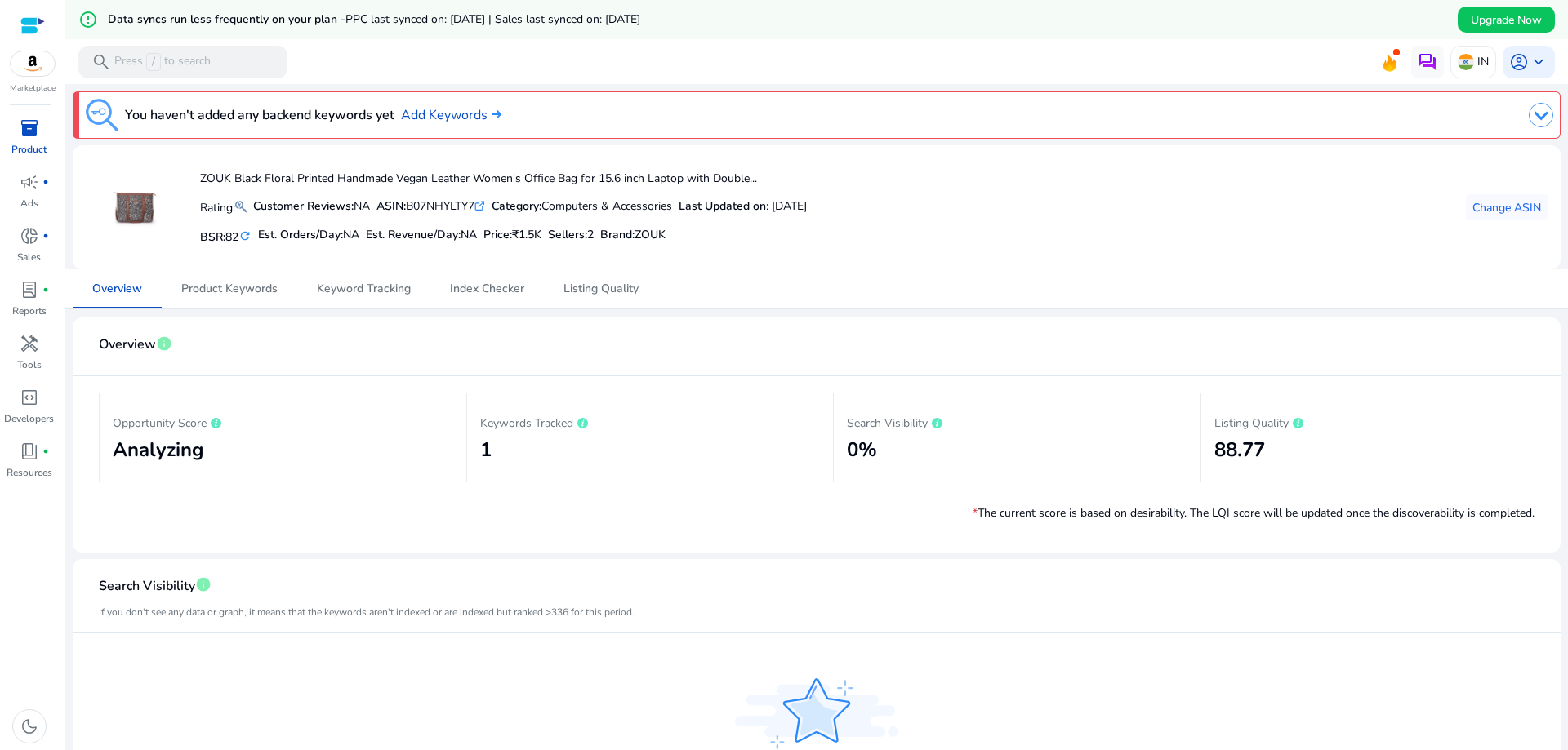
click at [34, 148] on p "Product" at bounding box center [28, 149] width 35 height 14
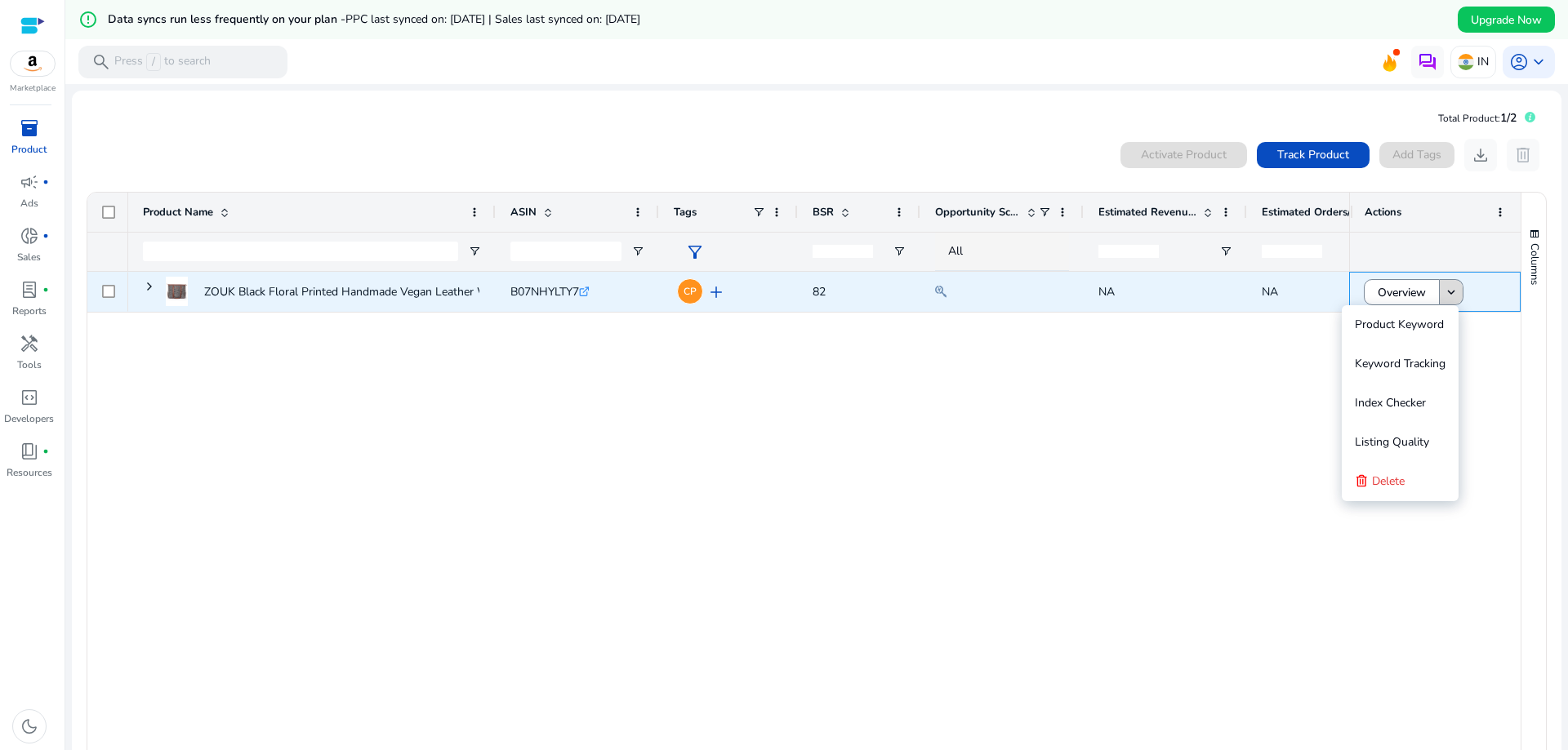
click at [1451, 289] on mat-icon "keyboard_arrow_down" at bounding box center [1450, 291] width 14 height 14
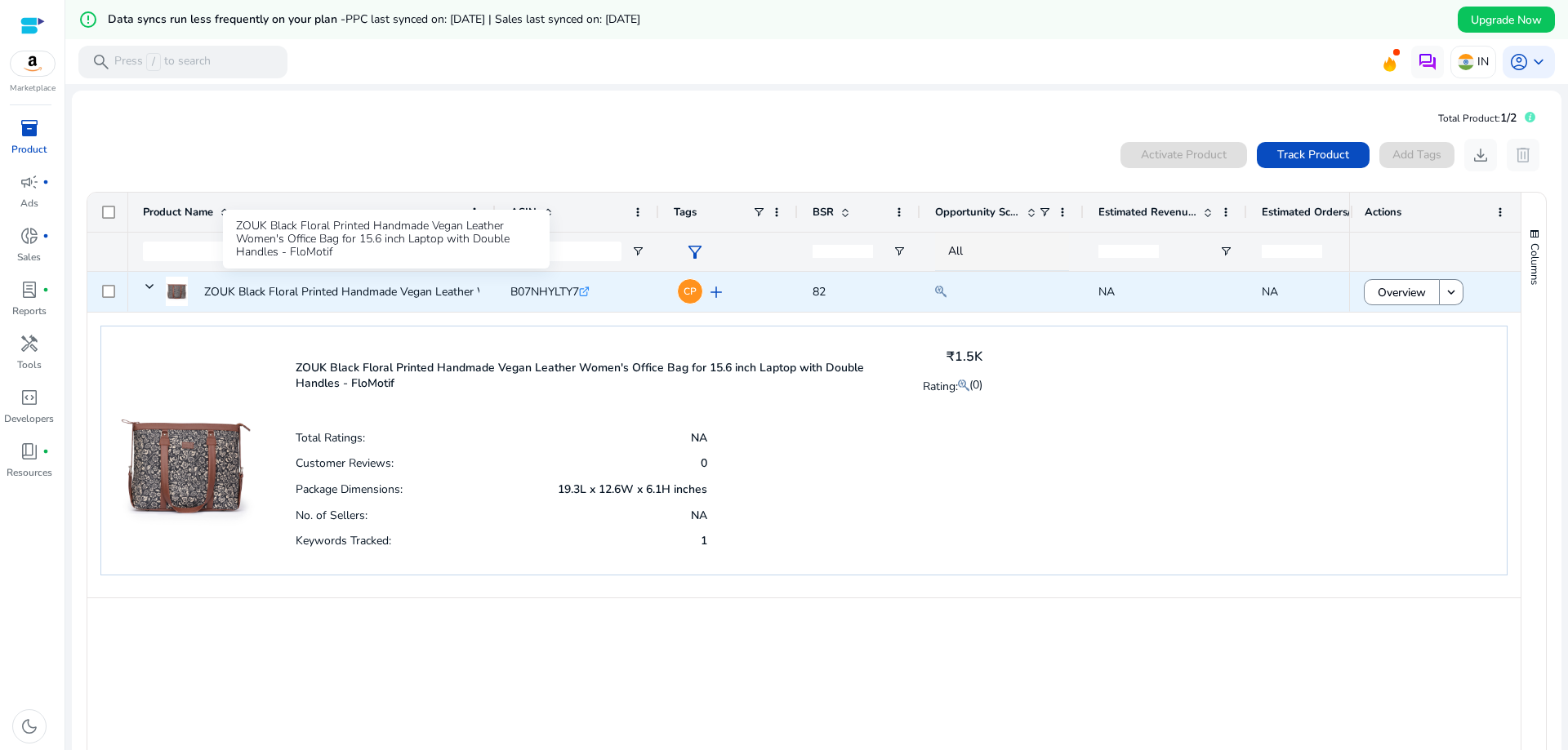
click at [399, 290] on p "ZOUK Black Floral Printed Handmade Vegan Leather Women's Office..." at bounding box center [384, 291] width 362 height 33
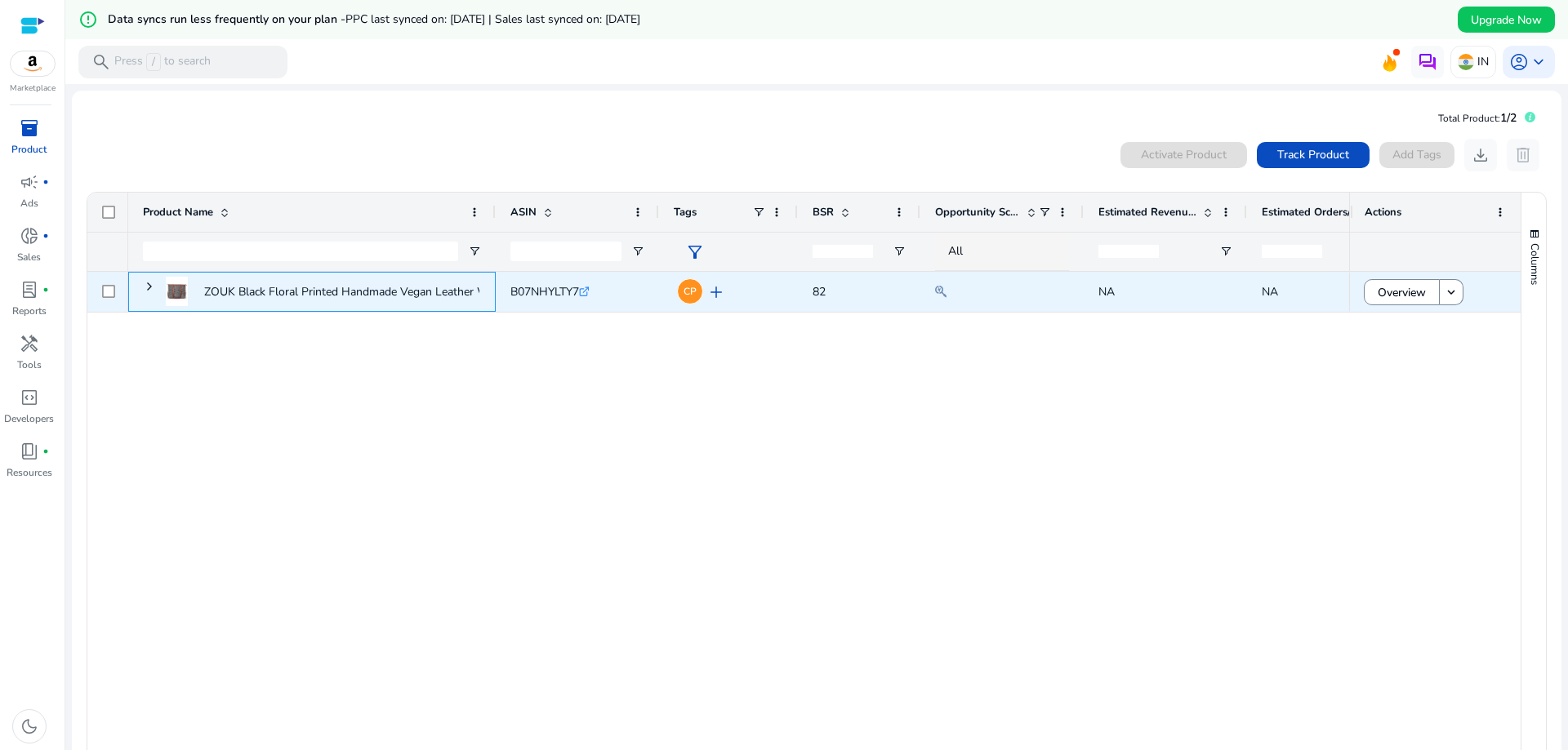
click at [371, 295] on p "ZOUK Black Floral Printed Handmade Vegan Leather Women's Office..." at bounding box center [384, 291] width 362 height 33
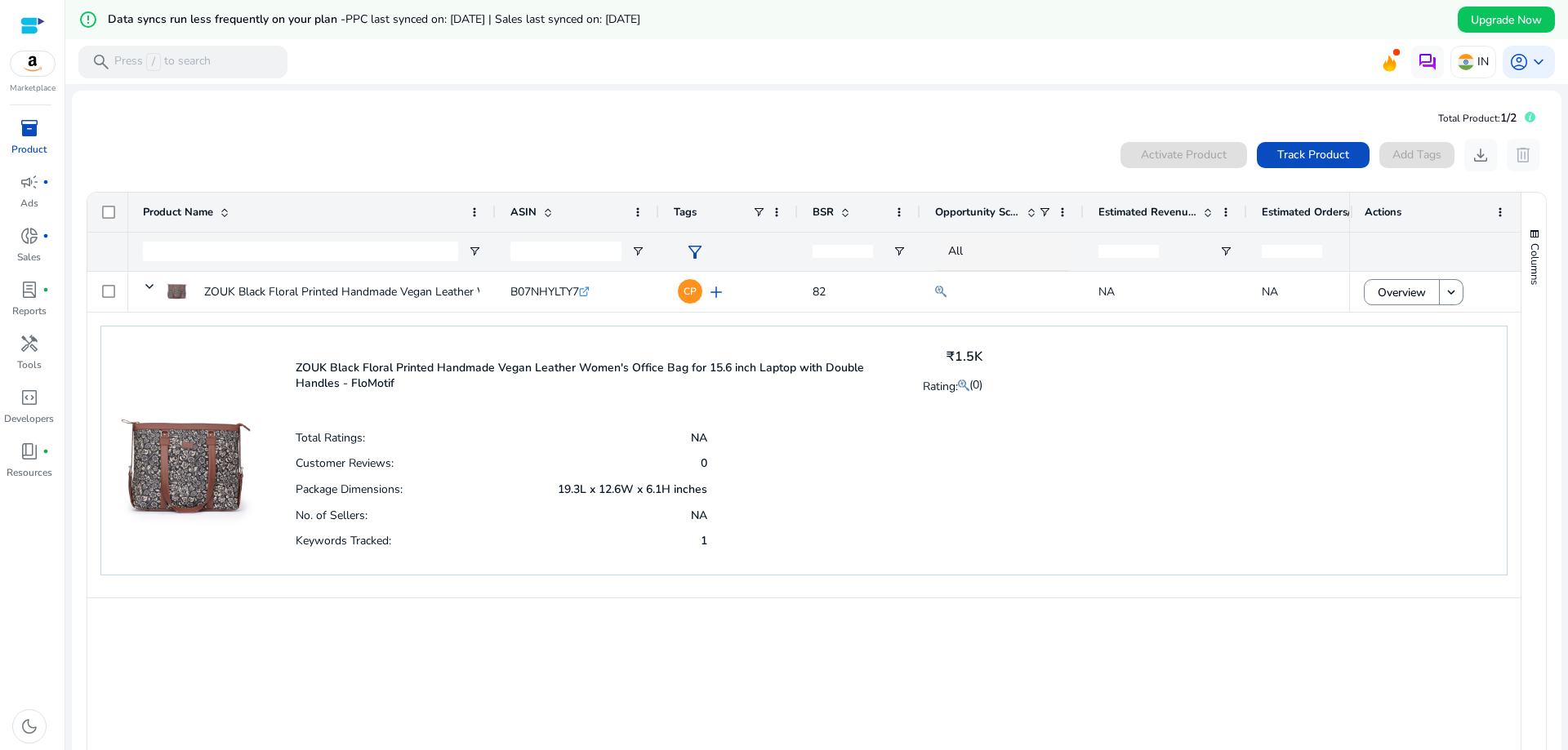
click at [353, 375] on p "ZOUK Black Floral Printed Handmade Vegan Leather Women's Office Bag for 15.6 in…" at bounding box center [598, 375] width 607 height 31
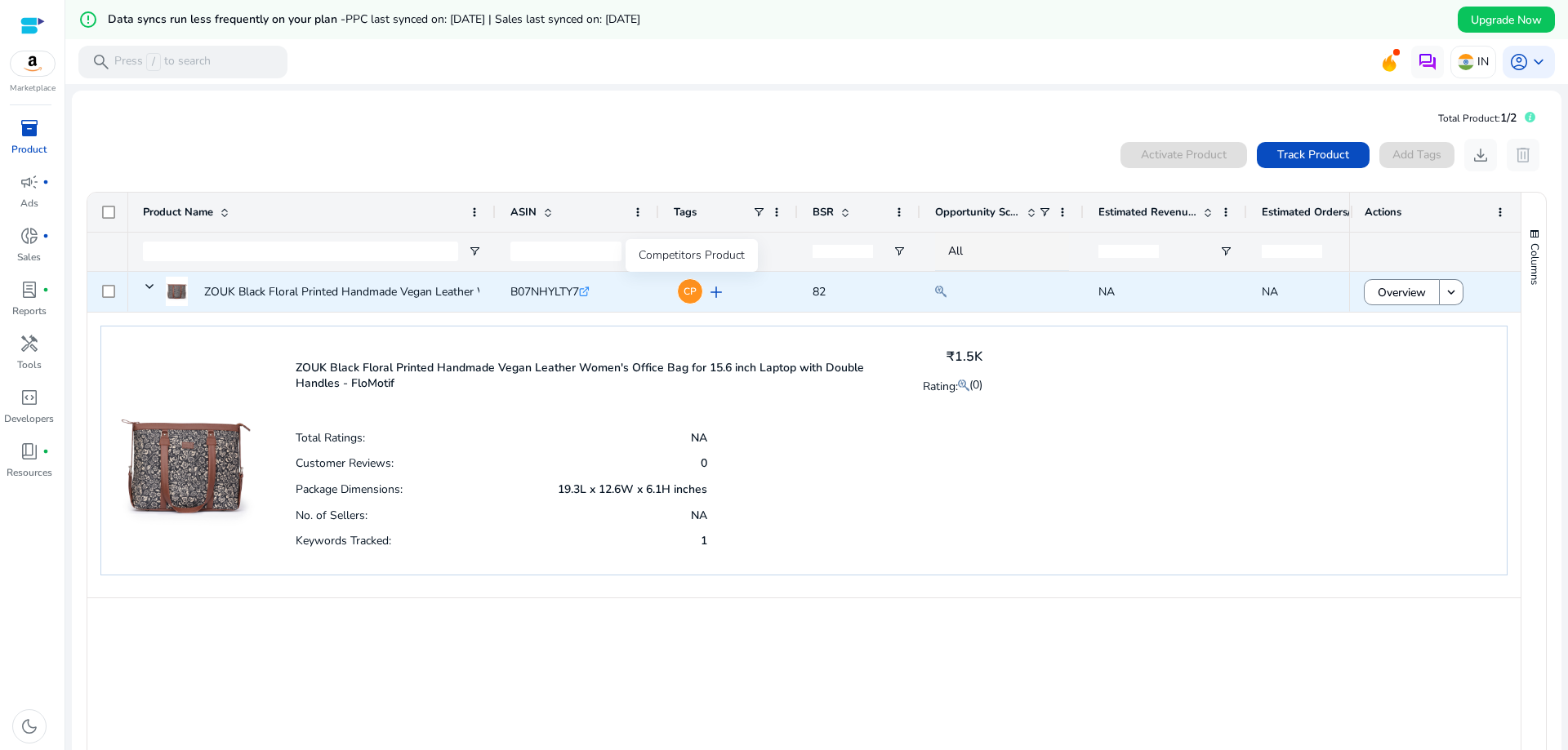
click at [687, 290] on span "CP" at bounding box center [690, 291] width 13 height 9
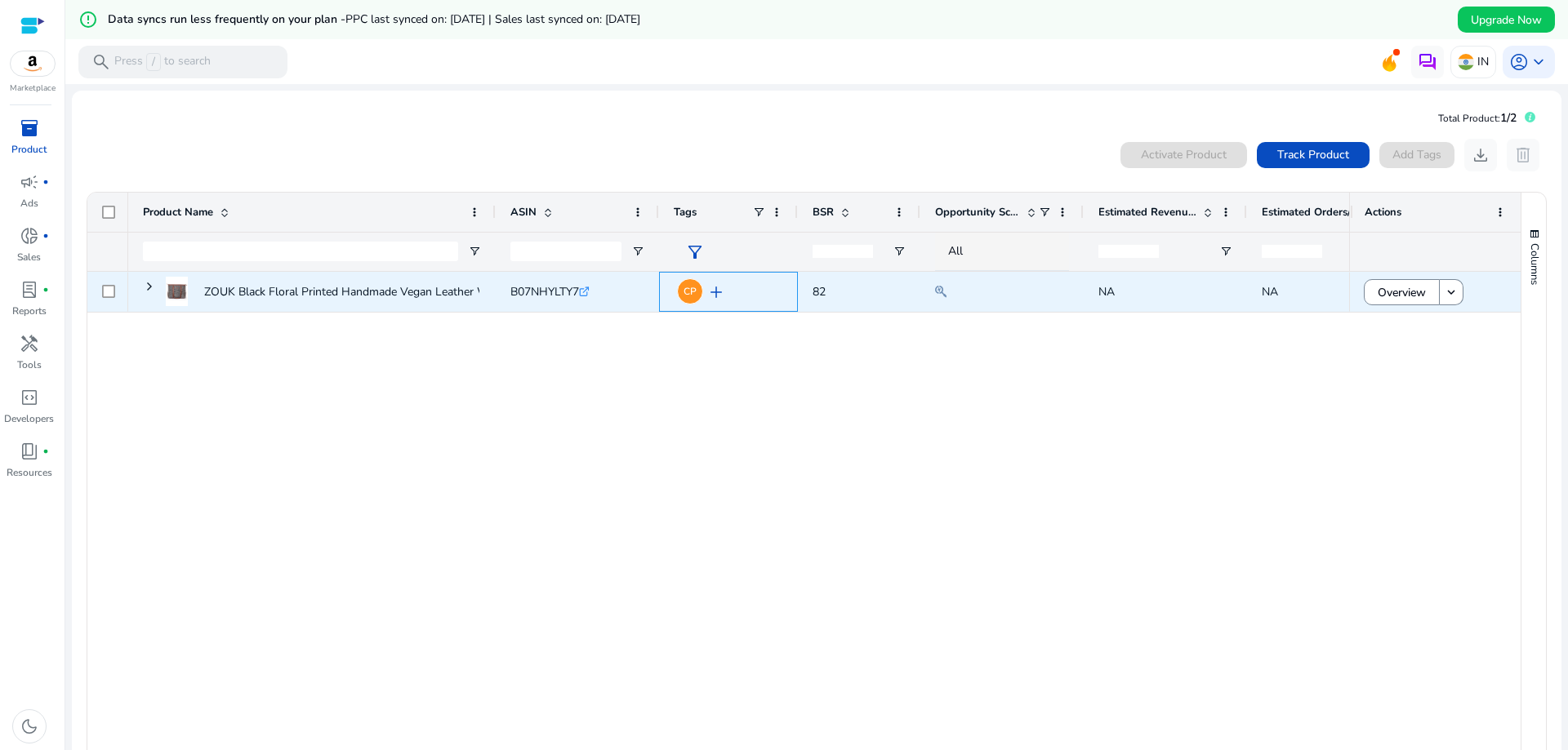
click at [687, 290] on span "CP" at bounding box center [690, 291] width 13 height 9
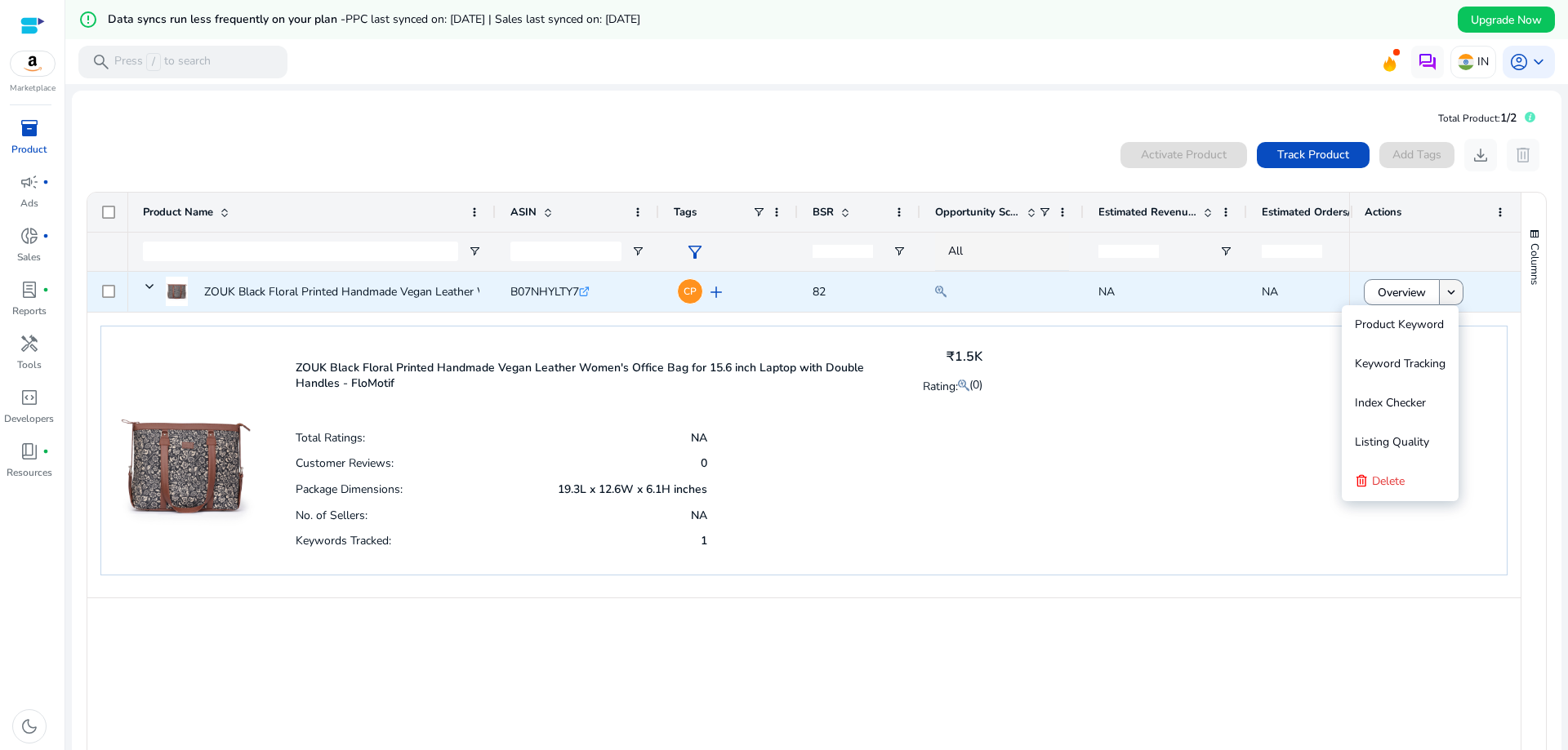
click at [1453, 290] on span at bounding box center [1450, 291] width 23 height 39
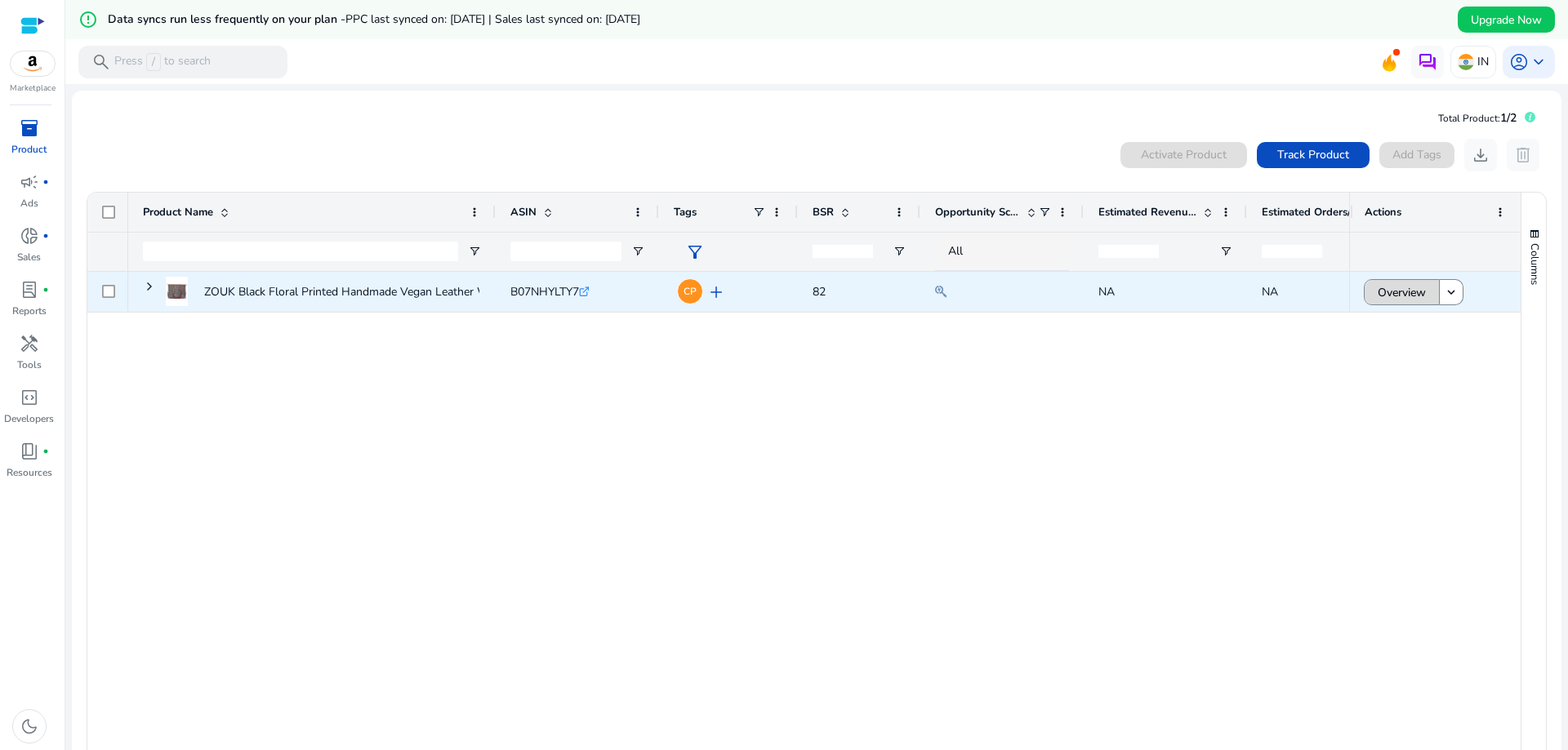
click at [1395, 290] on span "Overview" at bounding box center [1401, 292] width 48 height 33
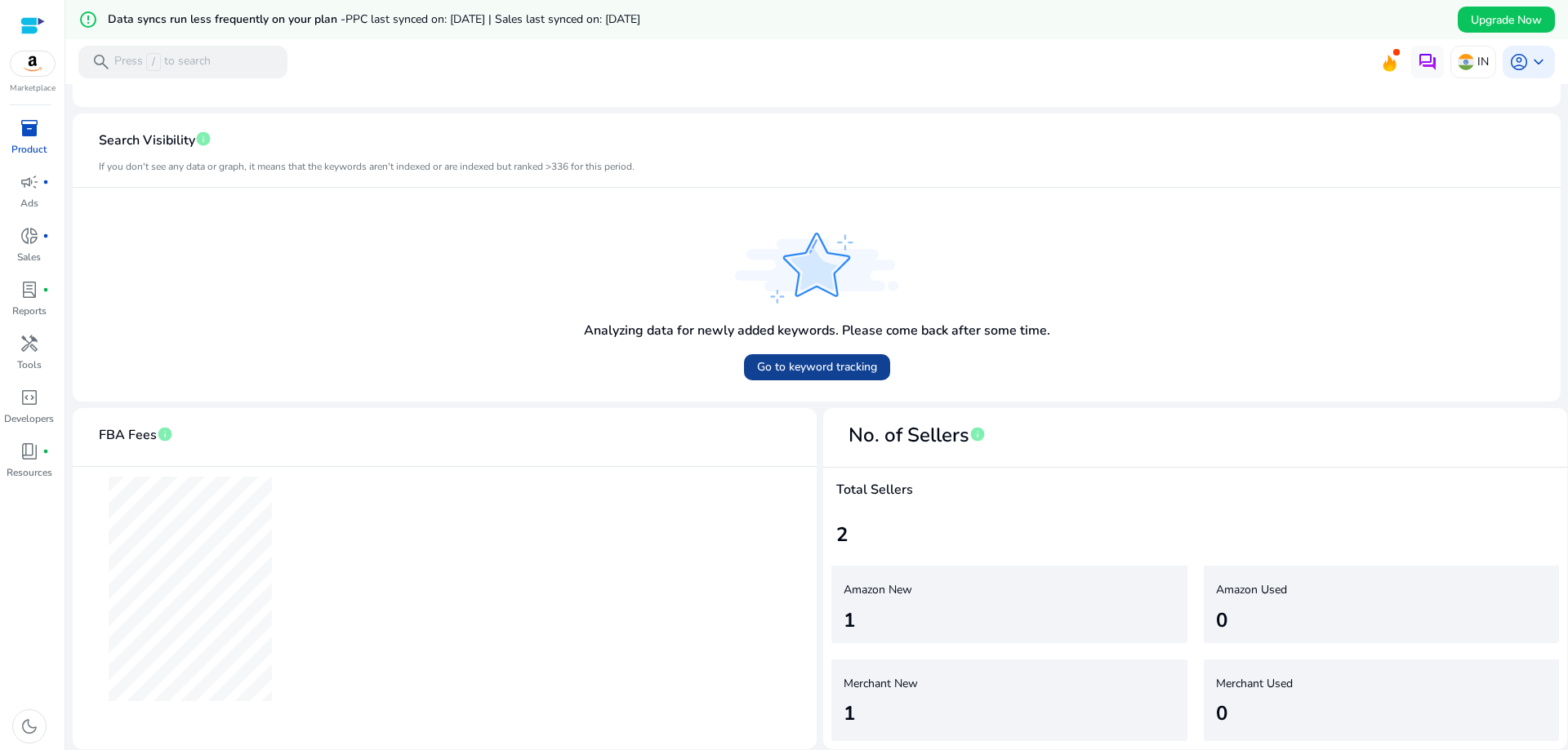
scroll to position [365, 0]
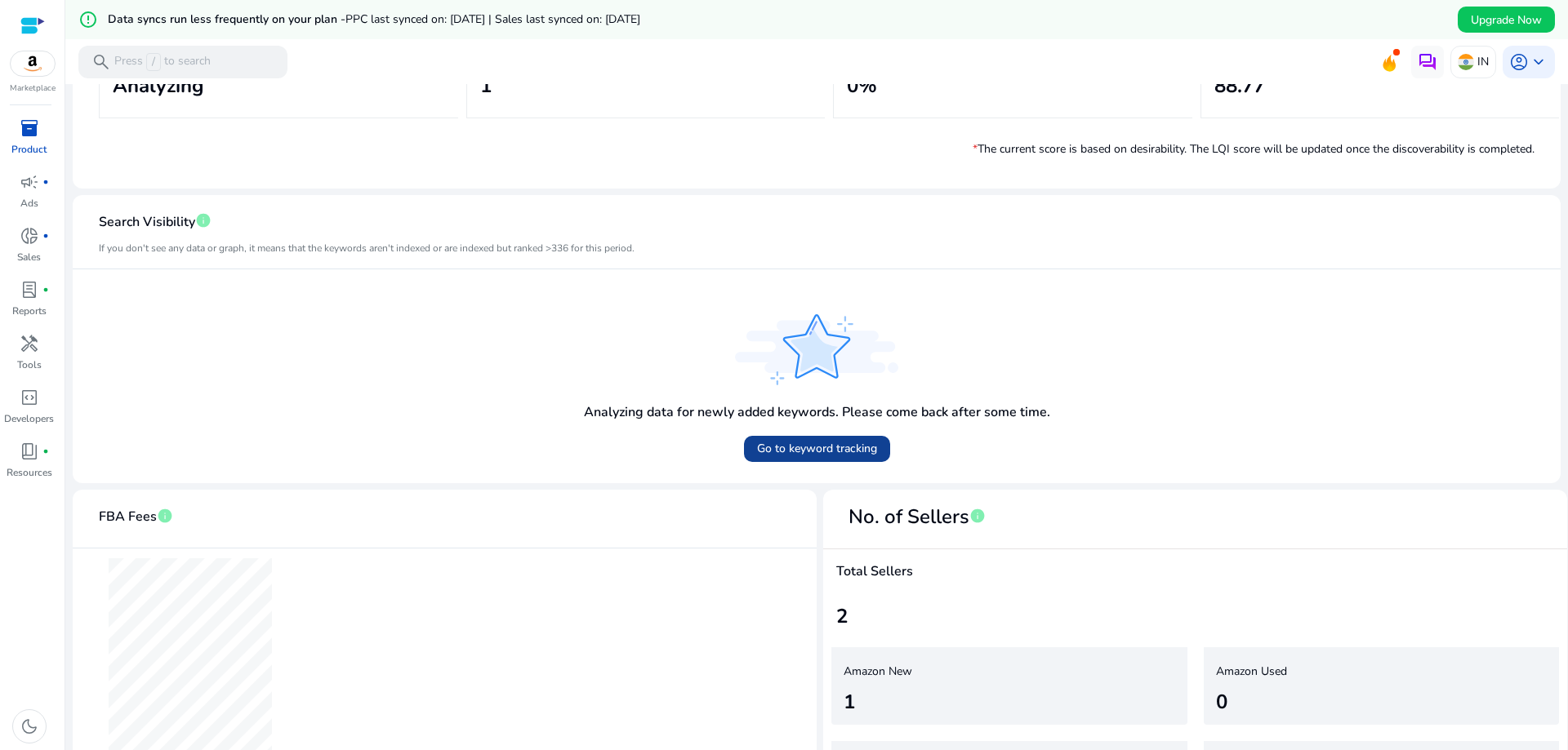
click at [814, 453] on span "Go to keyword tracking" at bounding box center [816, 449] width 120 height 17
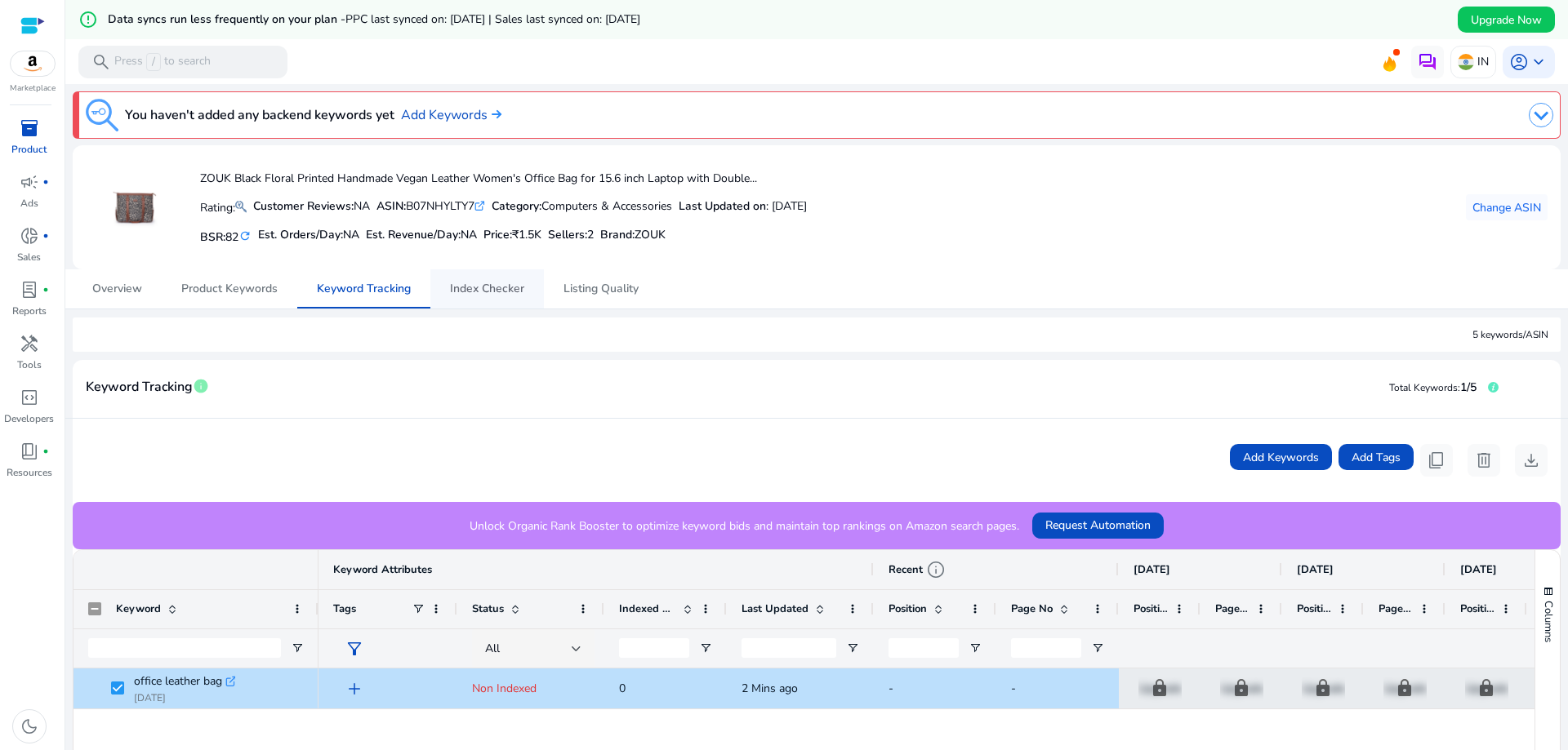
click at [504, 289] on span "Index Checker" at bounding box center [487, 289] width 74 height 11
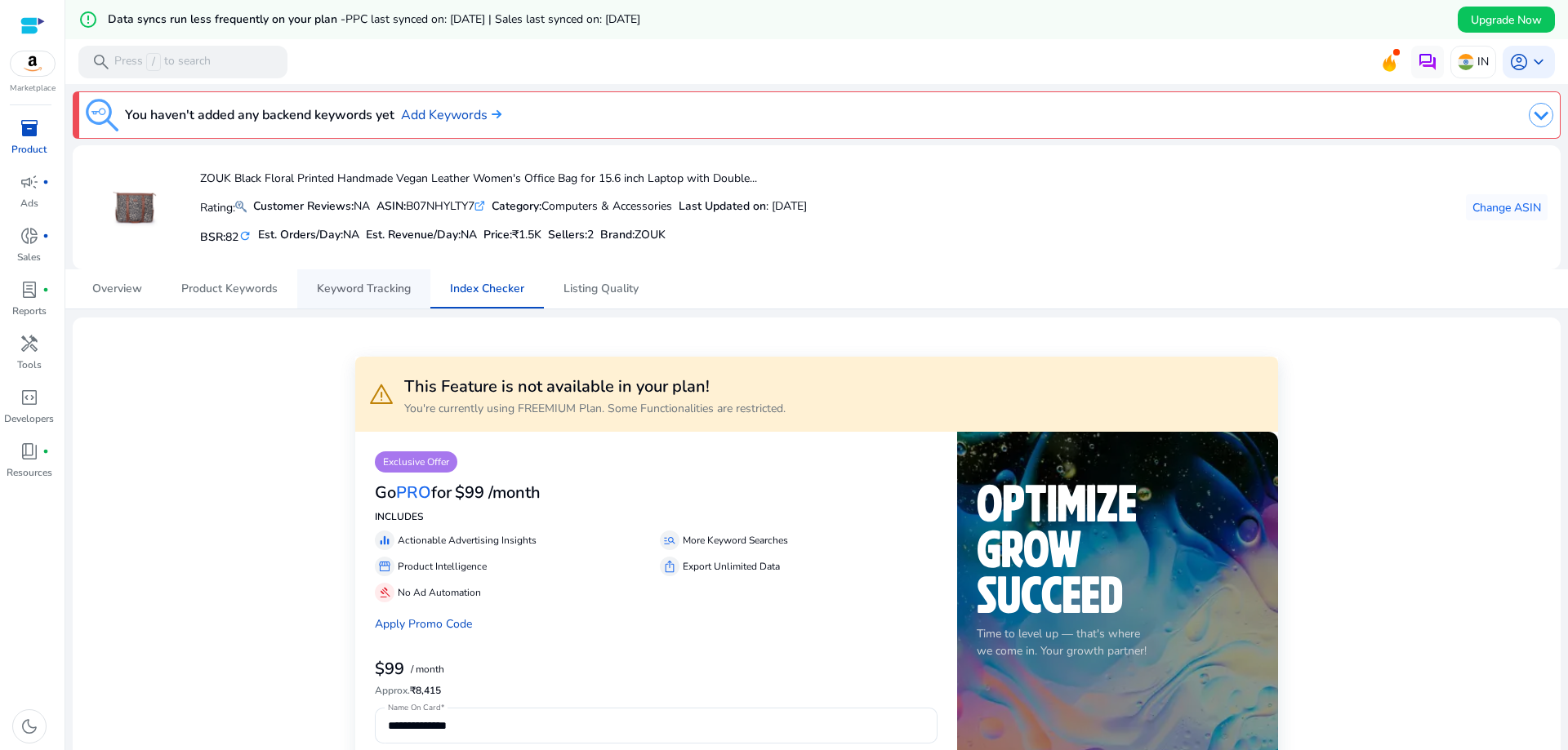
click at [382, 287] on span "Keyword Tracking" at bounding box center [364, 289] width 94 height 11
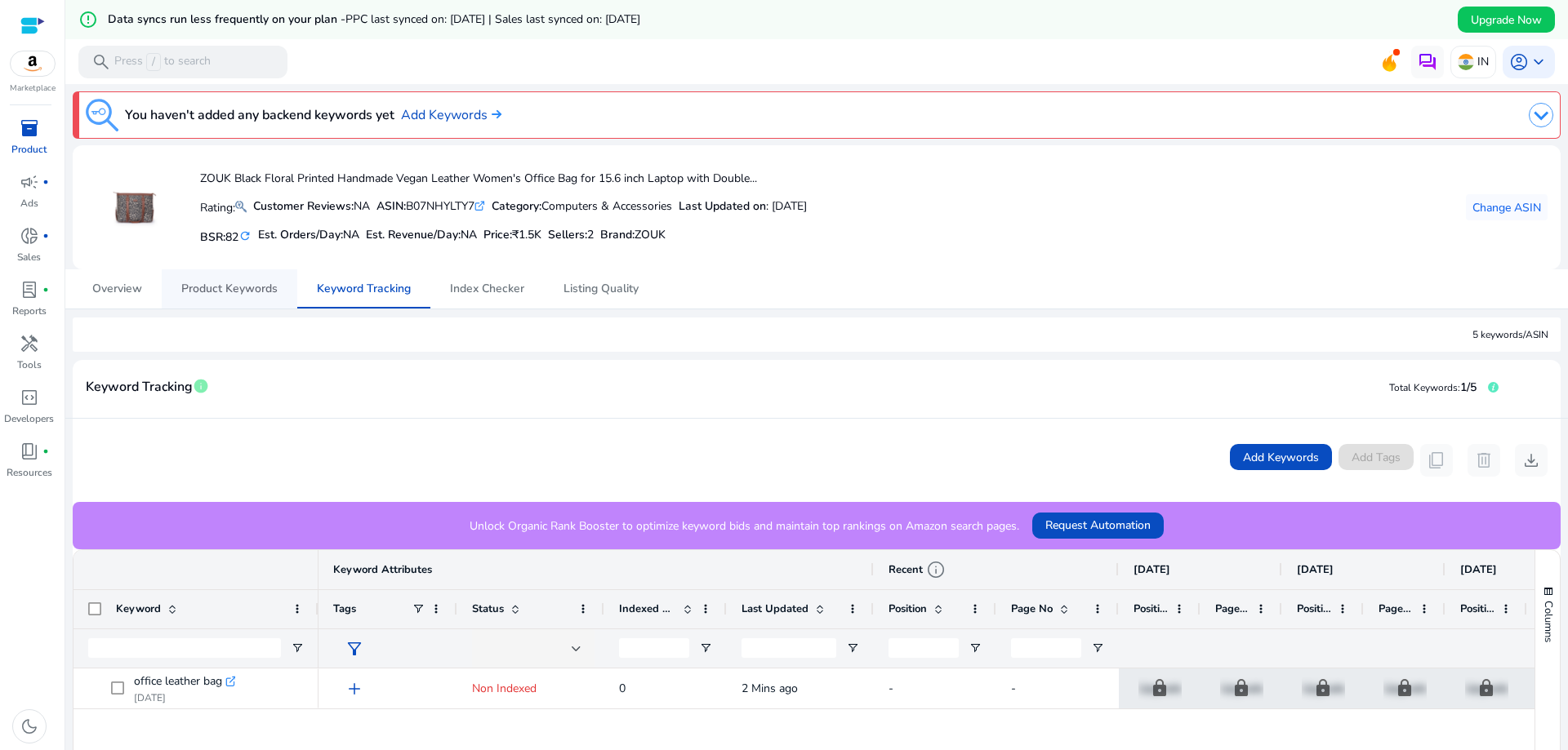
click at [248, 289] on span "Product Keywords" at bounding box center [229, 289] width 96 height 11
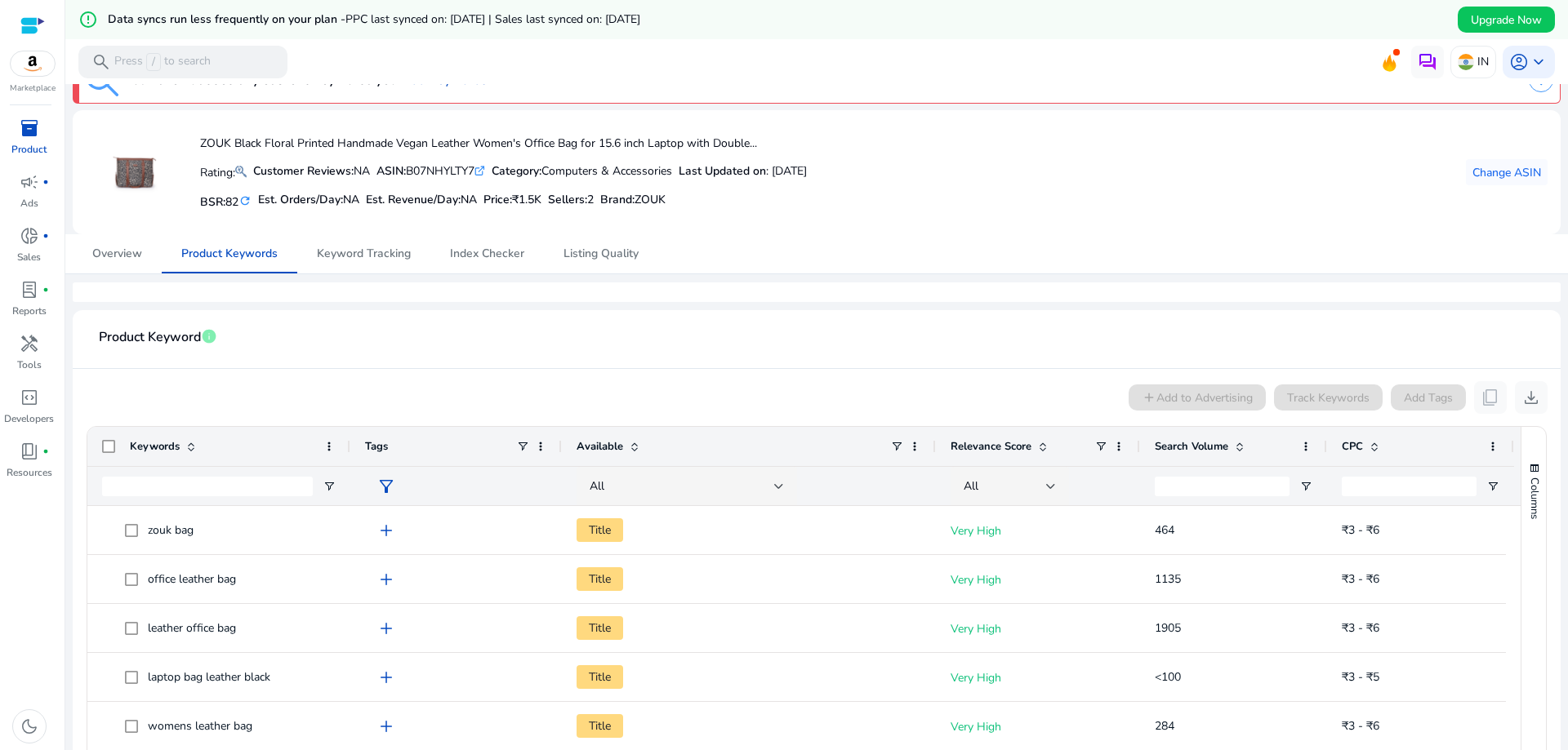
scroll to position [18, 0]
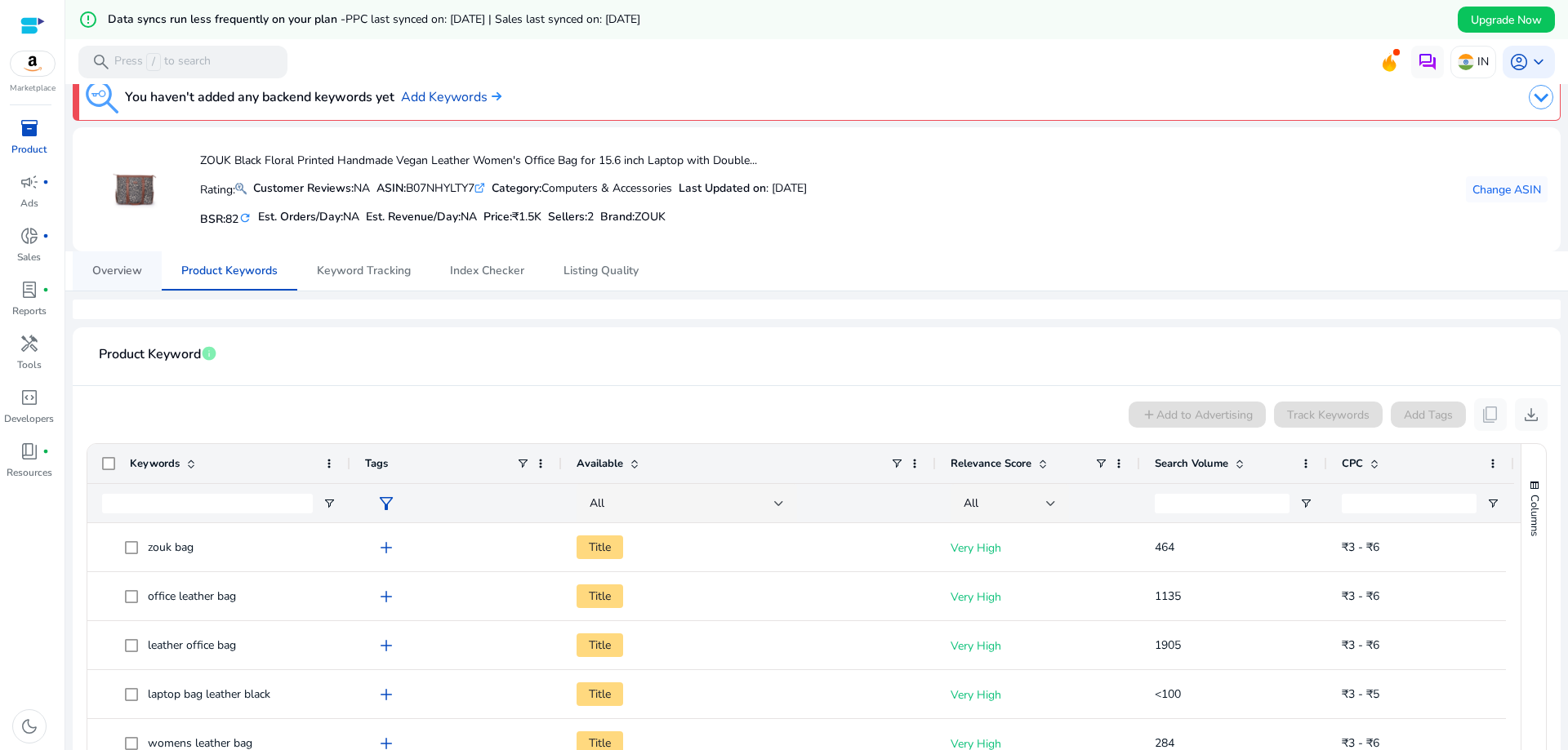
click at [139, 274] on span "Overview" at bounding box center [117, 272] width 49 height 11
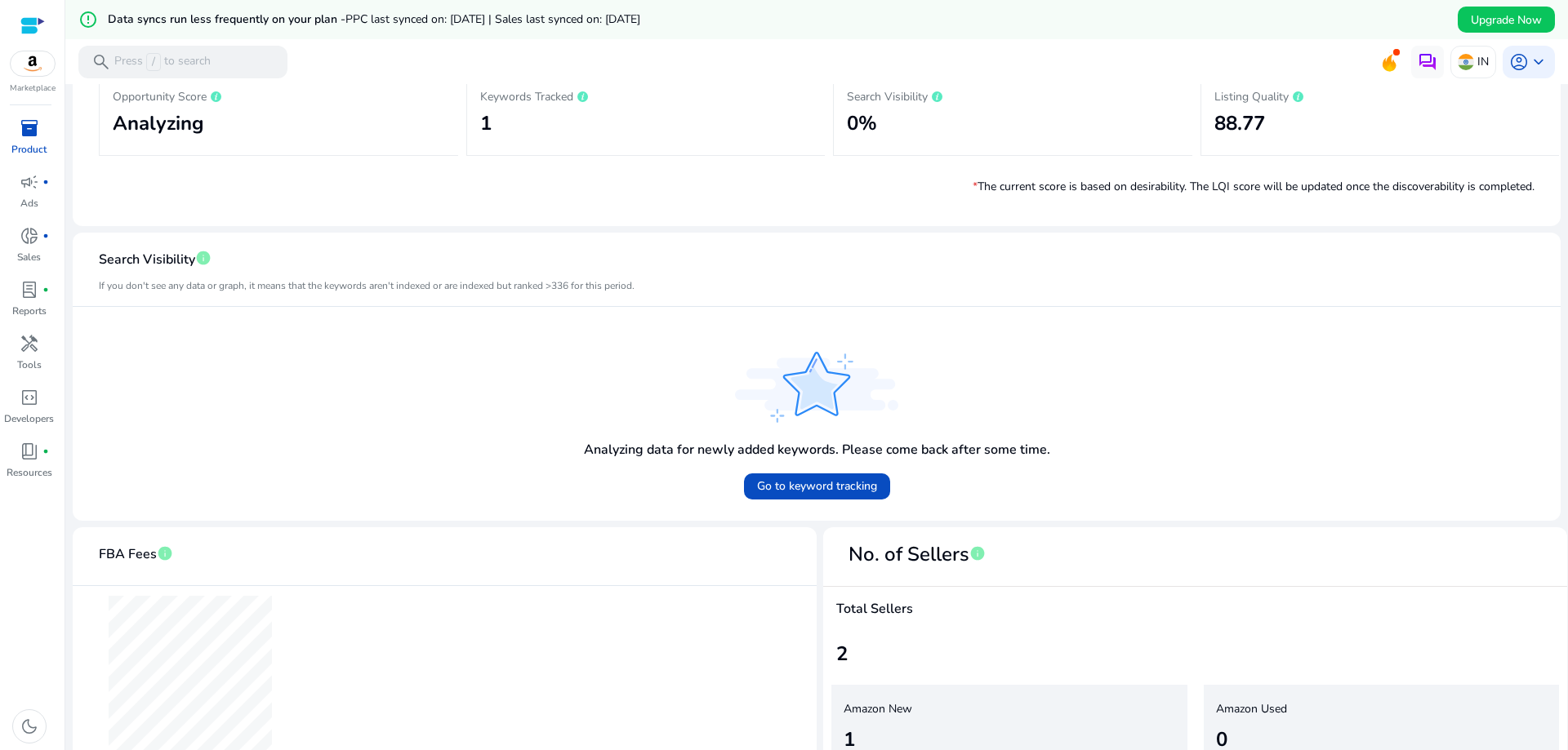
scroll to position [446, 0]
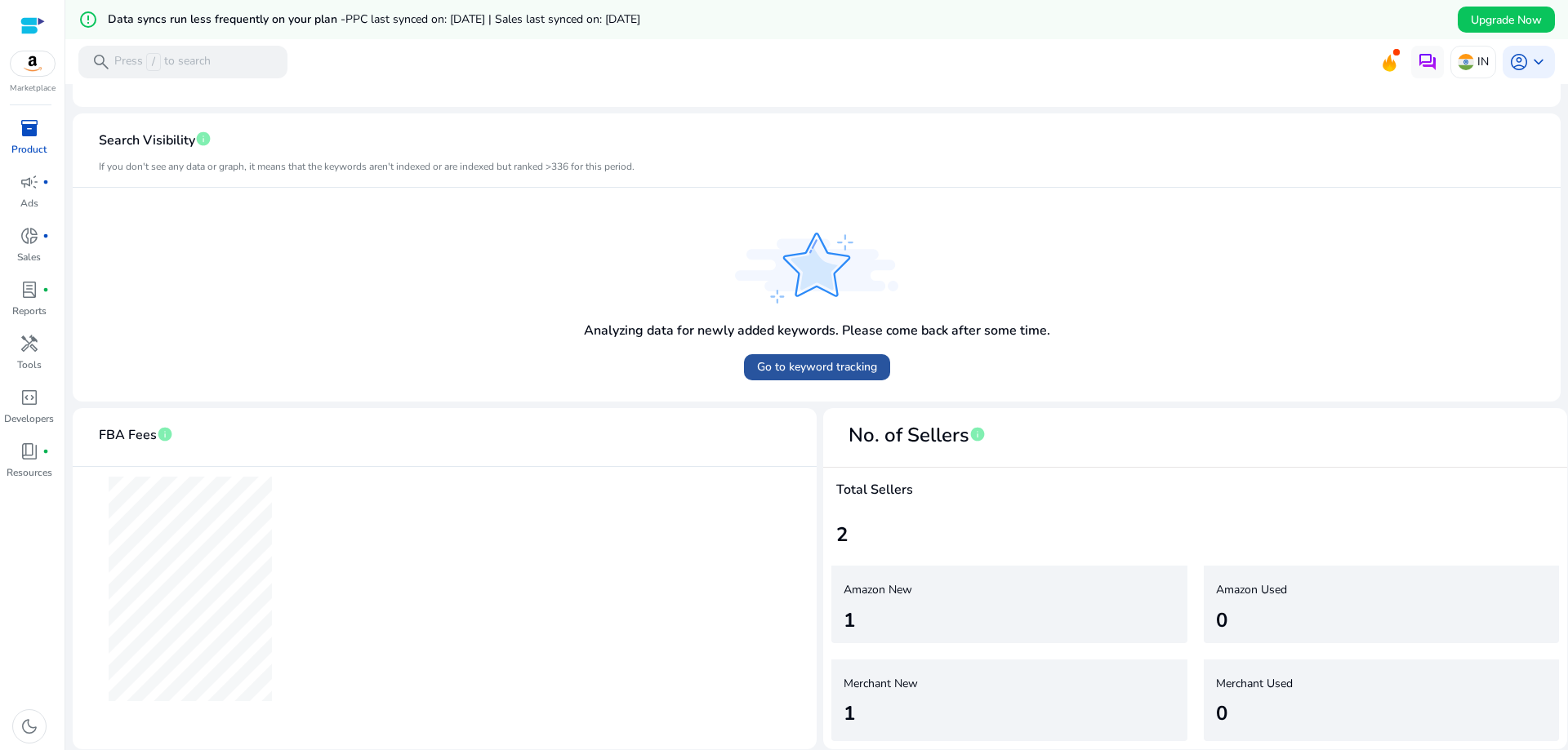
click at [815, 365] on span "Go to keyword tracking" at bounding box center [816, 367] width 120 height 17
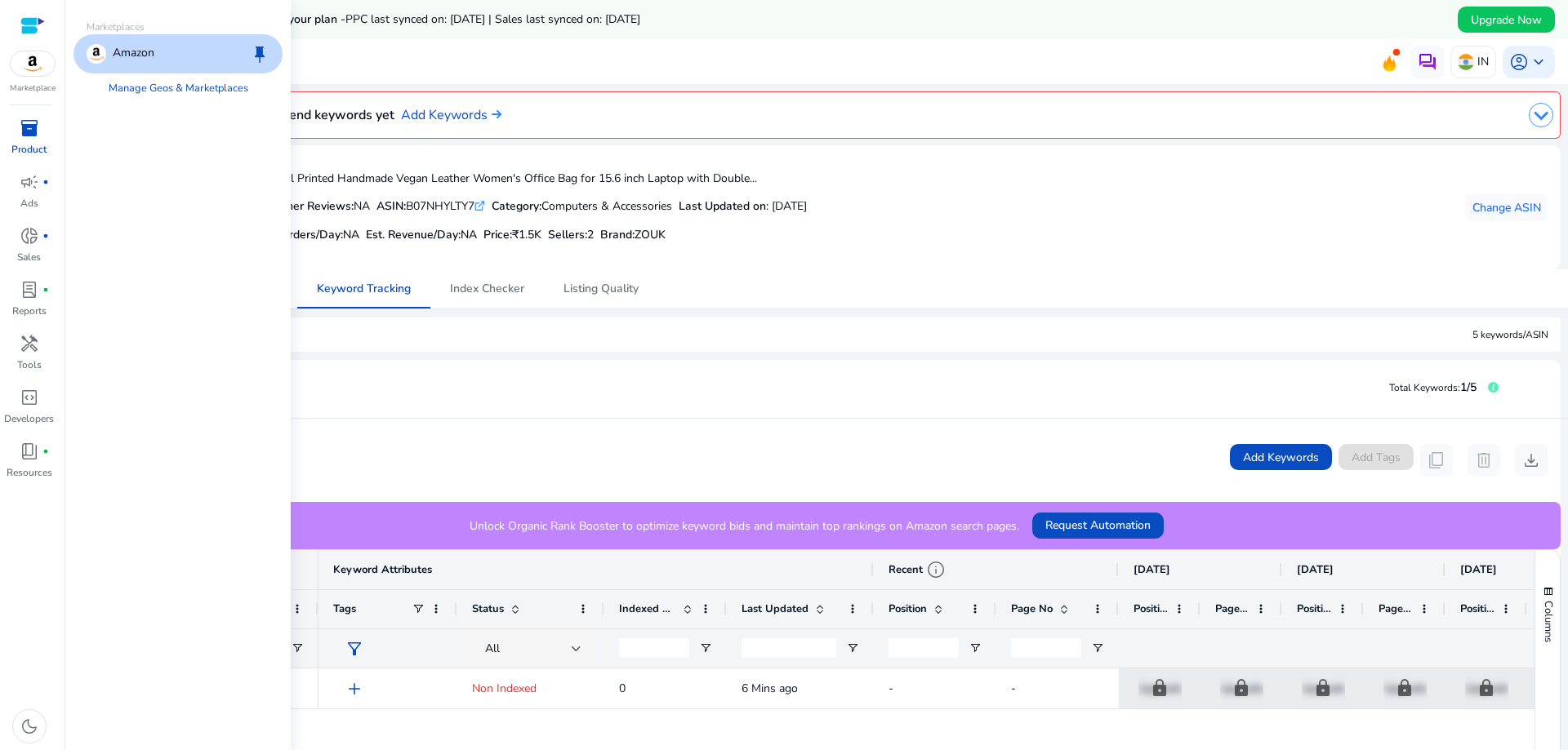
click at [27, 55] on img at bounding box center [32, 64] width 44 height 25
click at [134, 62] on p "Amazon" at bounding box center [134, 53] width 42 height 20
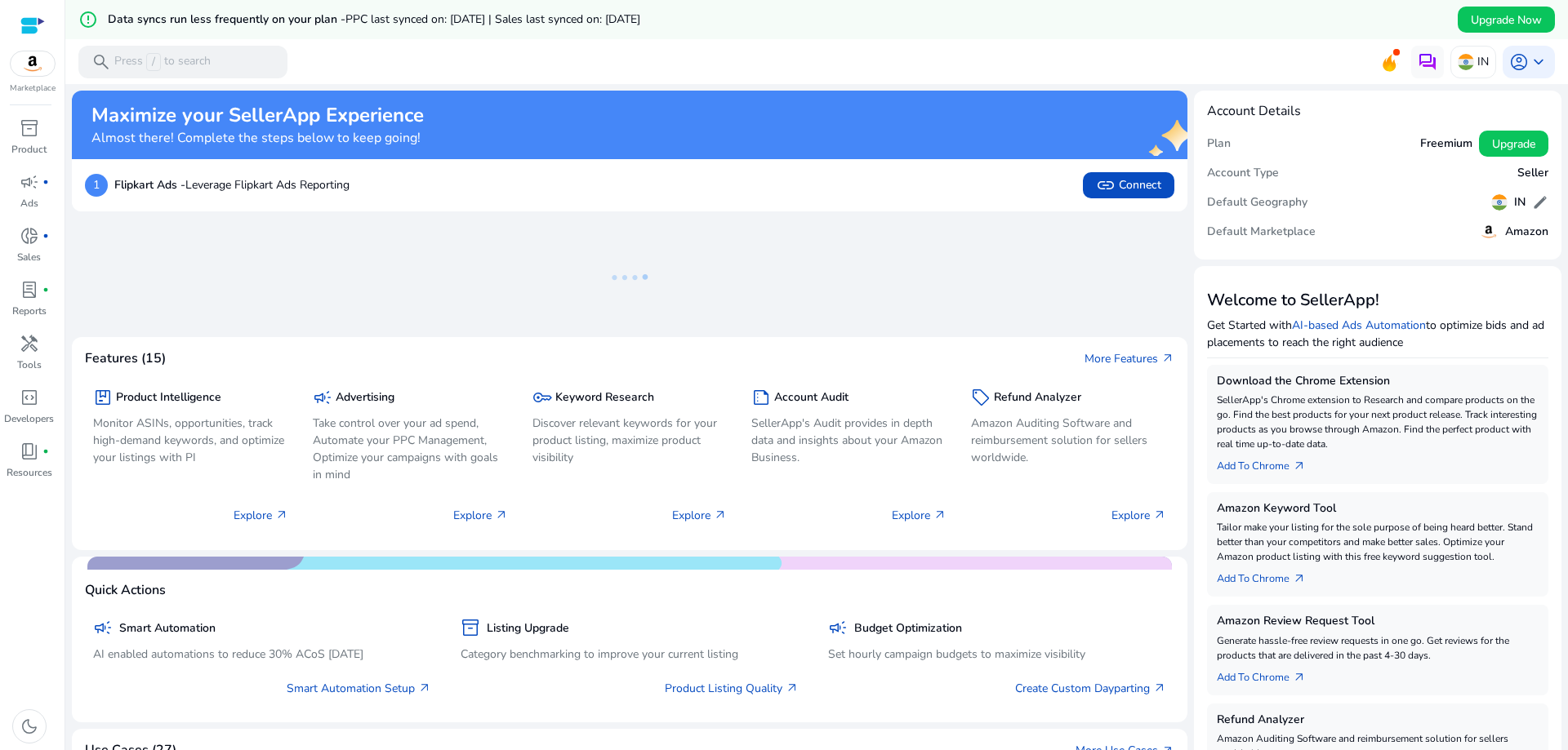
click at [28, 26] on div at bounding box center [33, 26] width 25 height 19
click at [33, 187] on span "campaign" at bounding box center [29, 181] width 20 height 20
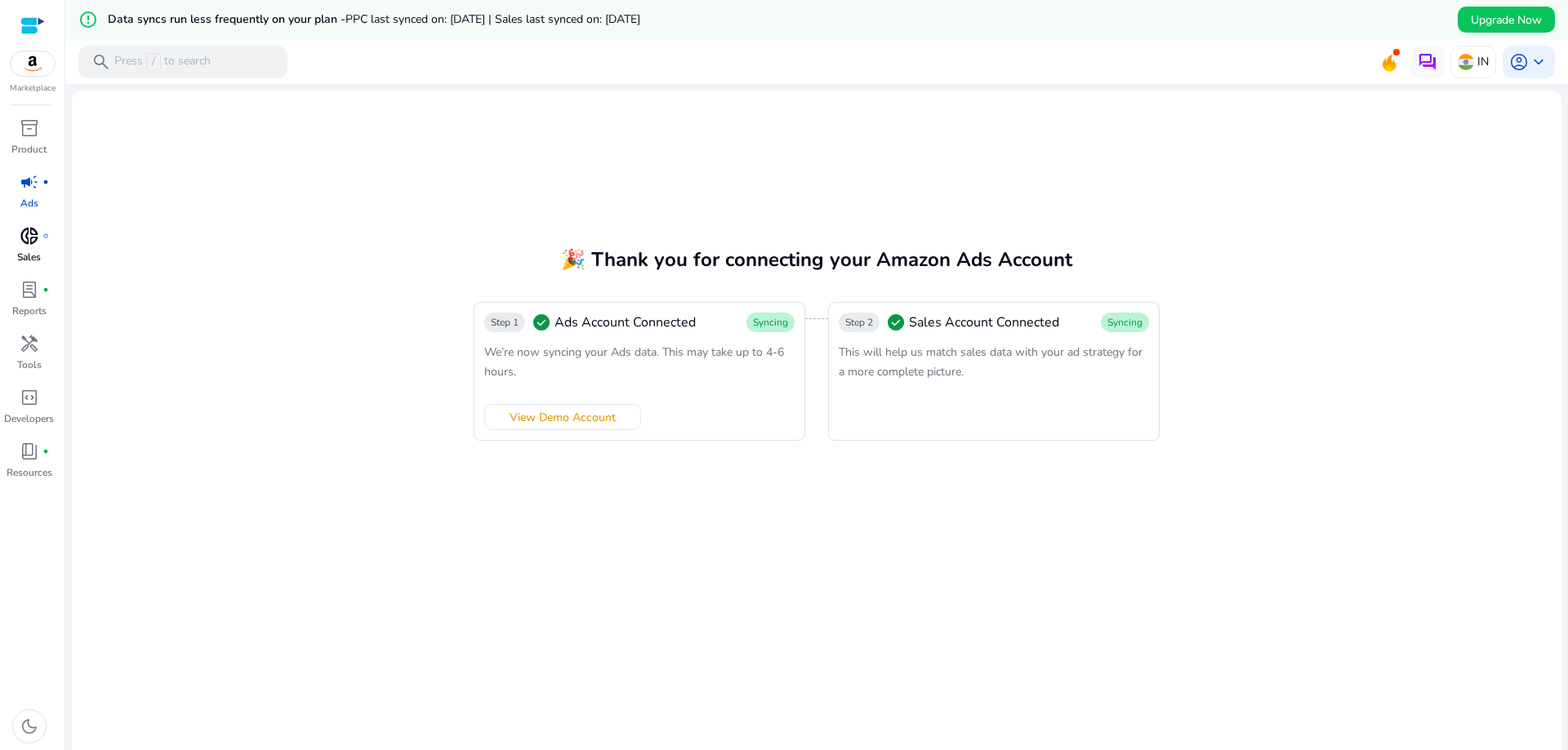
click at [30, 242] on span "donut_small" at bounding box center [29, 235] width 20 height 20
